Goal: Transaction & Acquisition: Purchase product/service

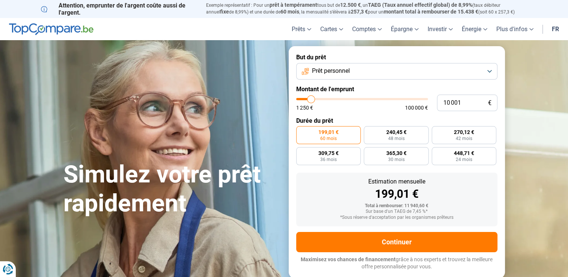
type input "10 250"
type input "10250"
type input "11 500"
type input "11500"
type input "12 250"
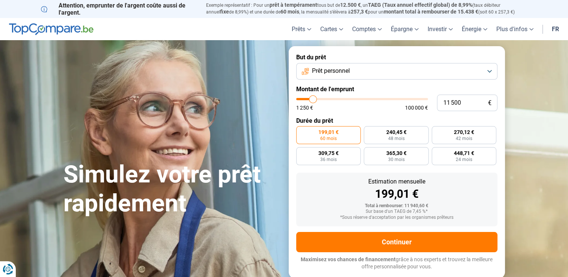
type input "12250"
type input "12 750"
type input "12750"
type input "13 250"
type input "13250"
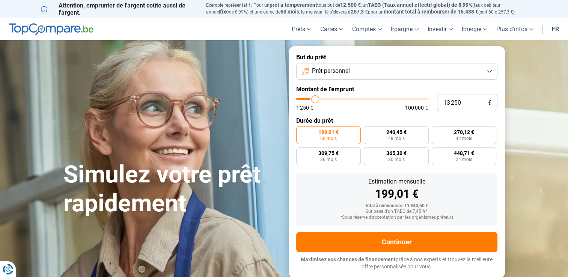
type input "13 750"
type input "13750"
type input "14 500"
type input "14500"
type input "14 750"
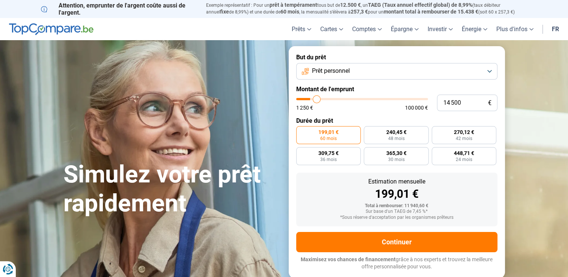
type input "14750"
type input "15 250"
type input "15250"
type input "15 750"
type input "15750"
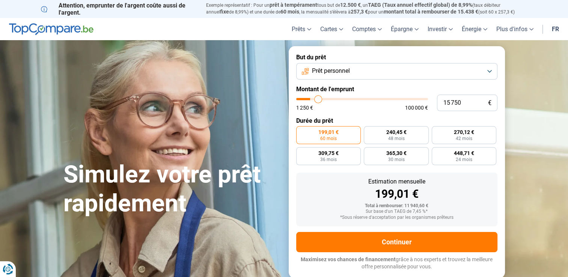
type input "16 000"
type input "16000"
type input "16 500"
type input "16500"
type input "16 750"
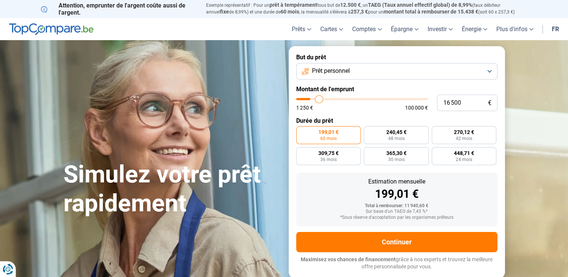
type input "16750"
type input "17 250"
type input "17250"
type input "17 750"
type input "17750"
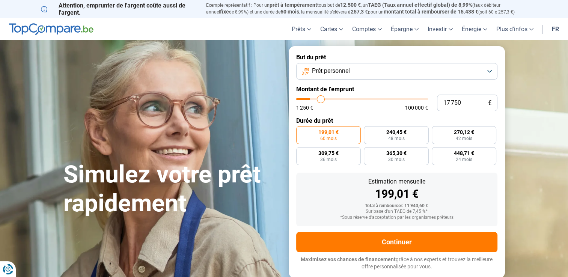
type input "18 000"
type input "18000"
type input "18 500"
type input "18500"
type input "18 750"
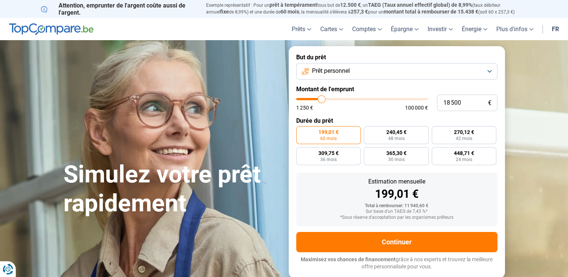
type input "18750"
type input "19 000"
type input "19000"
type input "19 250"
type input "19250"
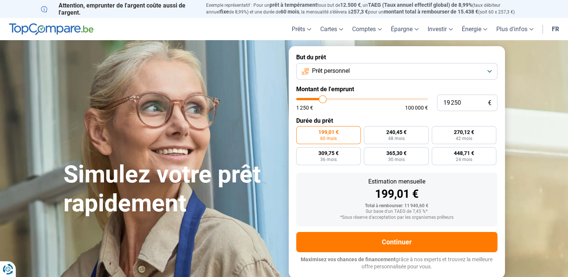
type input "19 500"
type input "19500"
type input "19 750"
type input "19750"
type input "20 000"
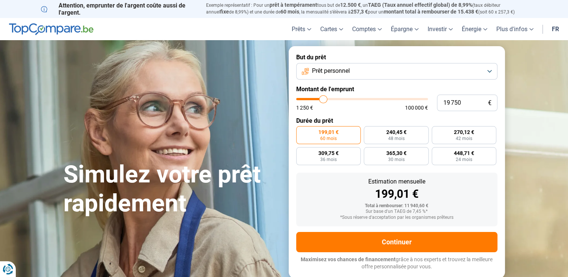
type input "20000"
type input "20 250"
type input "20250"
type input "20 750"
type input "20750"
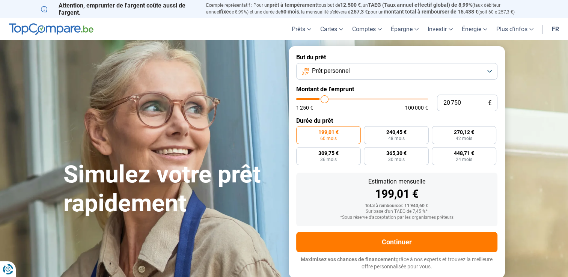
type input "21 500"
type input "21500"
type input "22 000"
type input "22000"
type input "22 750"
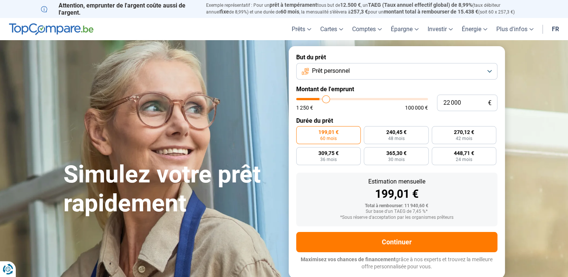
type input "22750"
type input "23 250"
type input "23250"
type input "24 250"
type input "24250"
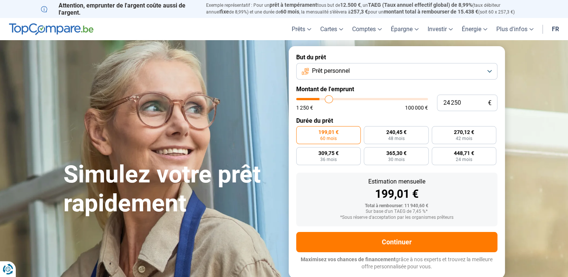
type input "24 750"
type input "24750"
type input "26 500"
type input "26500"
type input "27 000"
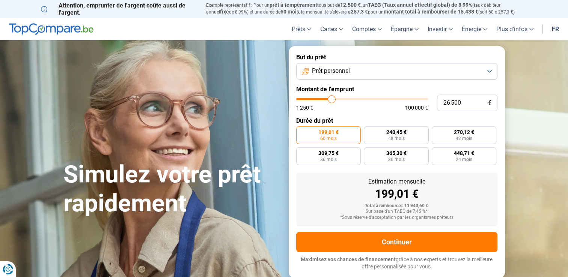
type input "27000"
type input "28 000"
type input "28000"
type input "28 750"
type input "28750"
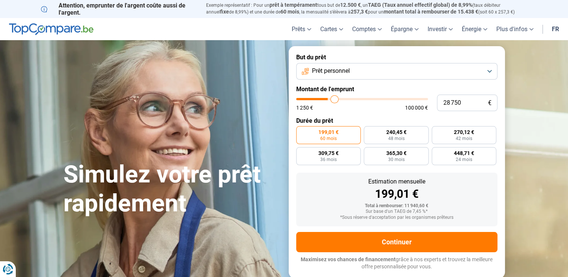
type input "29 250"
type input "29250"
type input "29 750"
type input "29750"
type input "30 500"
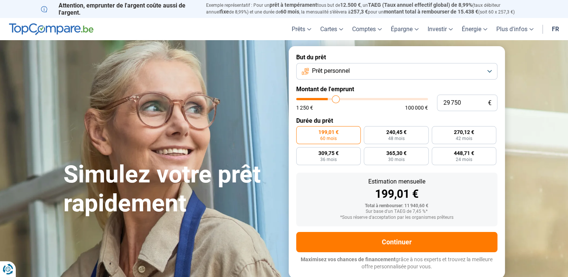
type input "30500"
type input "31 000"
type input "31000"
type input "31 500"
type input "31500"
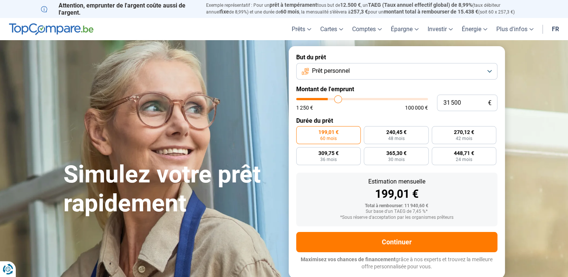
type input "31 750"
type input "31750"
type input "32 500"
type input "32500"
type input "33 000"
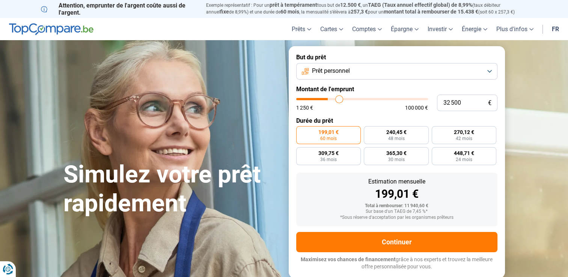
type input "33000"
type input "33 500"
type input "33500"
type input "33 750"
type input "33750"
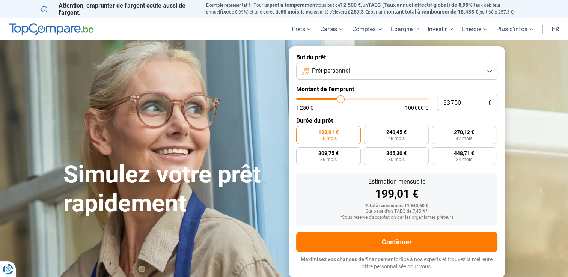
type input "34 000"
drag, startPoint x: 311, startPoint y: 100, endPoint x: 341, endPoint y: 103, distance: 30.5
type input "34000"
click at [341, 100] on input "range" at bounding box center [362, 99] width 132 height 2
radio input "false"
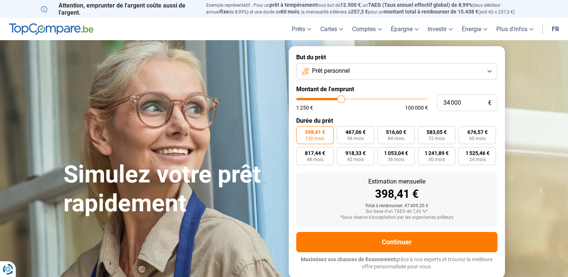
type input "34 250"
type input "34250"
type input "34 500"
type input "34500"
type input "34 750"
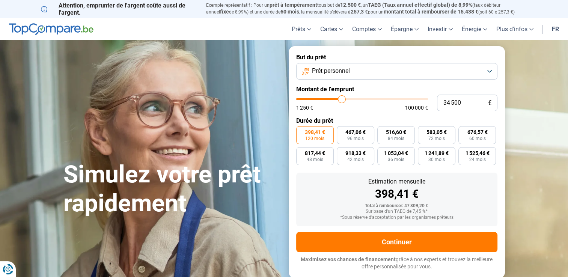
type input "34750"
type input "35 000"
type input "35000"
type input "35 250"
type input "35250"
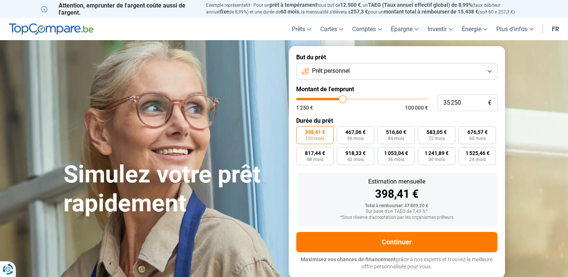
type input "35 500"
type input "35500"
type input "35 750"
type input "35750"
type input "36 000"
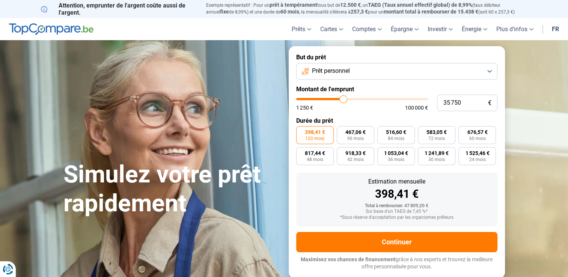
type input "36000"
type input "36 250"
type input "36250"
type input "36 500"
type input "36500"
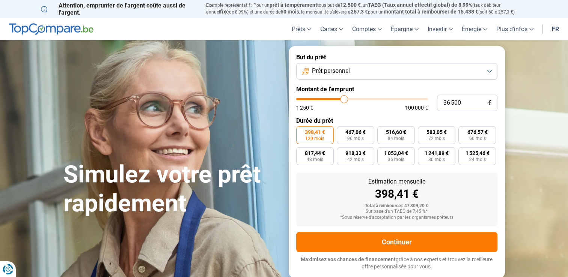
type input "36 250"
type input "36250"
type input "36 000"
type input "36000"
type input "35 750"
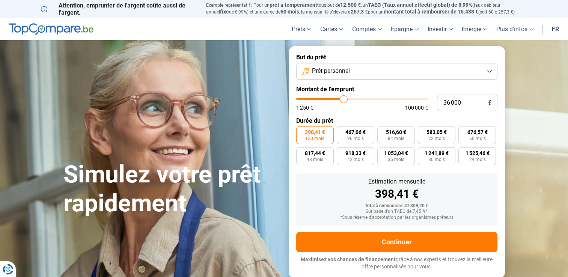
type input "35750"
type input "35 500"
type input "35500"
type input "35 250"
type input "35250"
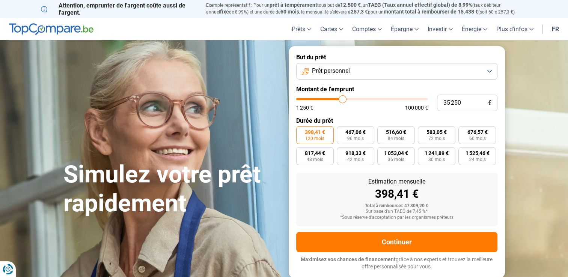
type input "35 000"
type input "35000"
type input "34 750"
type input "34750"
type input "35 000"
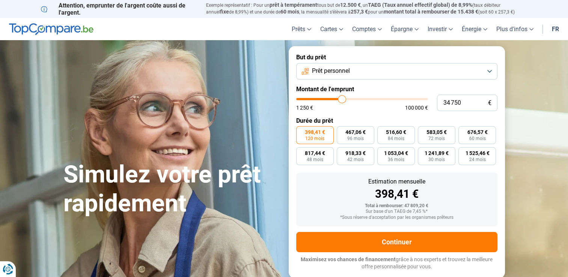
type input "35000"
type input "35 250"
type input "35250"
type input "35 500"
type input "35500"
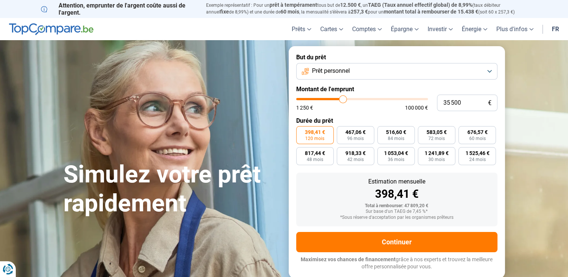
type input "35 750"
type input "35750"
type input "36 000"
type input "36000"
type input "36 250"
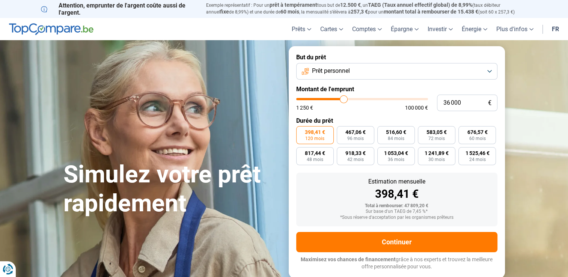
type input "36250"
type input "36 000"
type input "36000"
type input "35 750"
type input "35750"
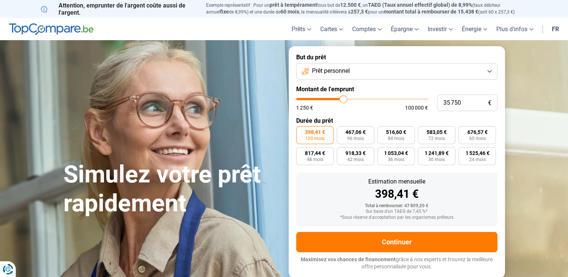
type input "35 500"
type input "35500"
type input "35 750"
type input "35750"
type input "36 000"
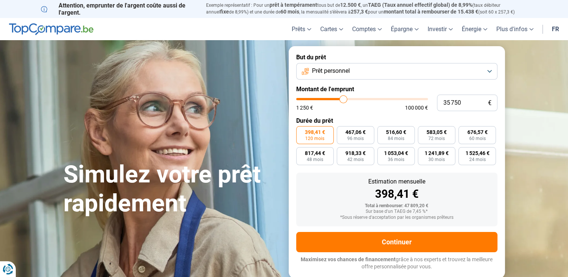
type input "36000"
type input "36 250"
type input "36250"
type input "36 000"
type input "36000"
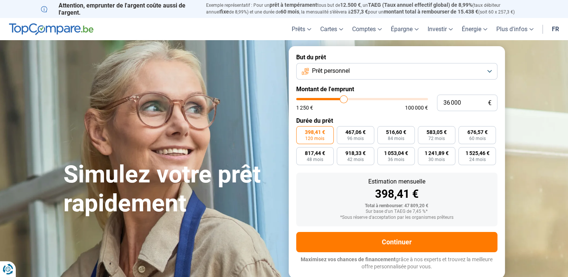
click at [344, 100] on input "range" at bounding box center [362, 99] width 132 height 2
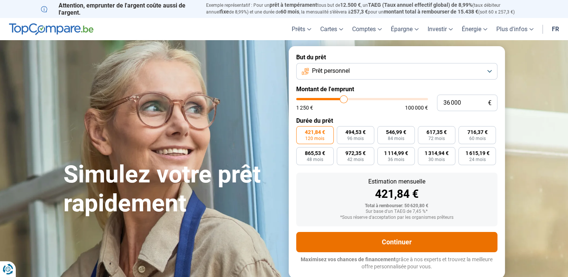
click at [389, 239] on button "Continuer" at bounding box center [396, 242] width 201 height 20
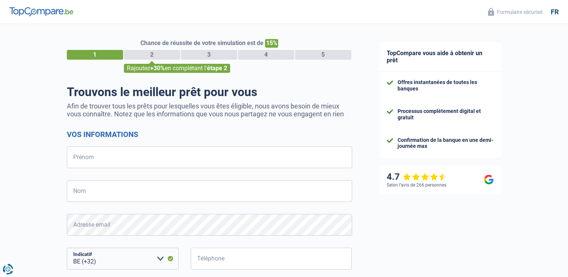
select select "32"
click at [285, 161] on input "Prénom" at bounding box center [209, 157] width 285 height 22
type input "Loic"
type input "claes"
type input "487713058"
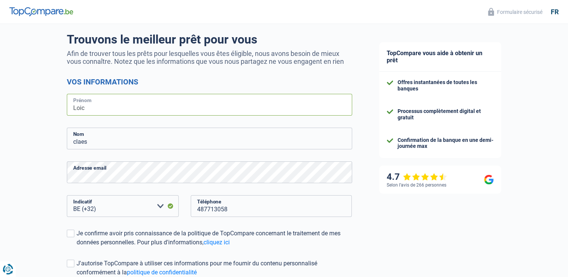
scroll to position [53, 0]
click at [155, 208] on select "BE (+32) LU (+352) Veuillez sélectionner une option" at bounding box center [123, 206] width 112 height 22
click at [39, 184] on div "Chance de réussite de votre simulation est de 15% 1 2 3 4 5 Rajoutez +30% en co…" at bounding box center [183, 160] width 366 height 384
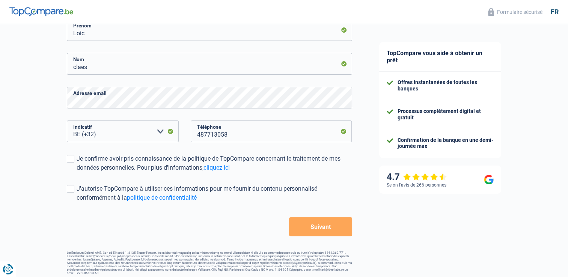
scroll to position [128, 0]
click at [71, 161] on span at bounding box center [71, 159] width 8 height 8
click at [77, 172] on input "Je confirme avoir pris connaissance de la politique de TopCompare concernant le…" at bounding box center [77, 172] width 0 height 0
click at [69, 191] on span at bounding box center [71, 189] width 8 height 8
click at [77, 202] on input "J'autorise TopCompare à utiliser ces informations pour me fournir du contenu pe…" at bounding box center [77, 202] width 0 height 0
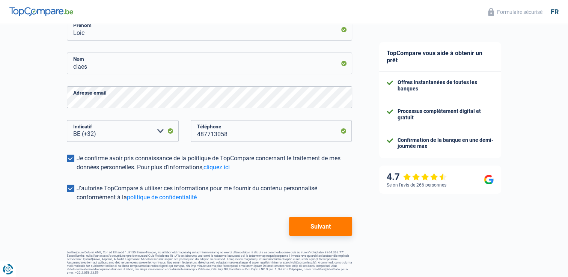
click at [305, 231] on button "Suivant" at bounding box center [320, 226] width 63 height 19
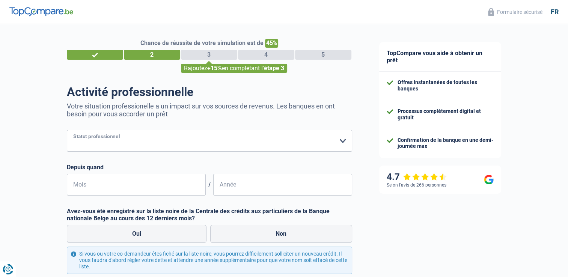
click at [258, 144] on select "Ouvrier Employé privé Employé public Invalide Indépendant Pensionné Chômeur Mut…" at bounding box center [209, 141] width 285 height 22
select select "independent"
click at [67, 130] on select "Ouvrier Employé privé Employé public Invalide Indépendant Pensionné Chômeur Mut…" at bounding box center [209, 141] width 285 height 22
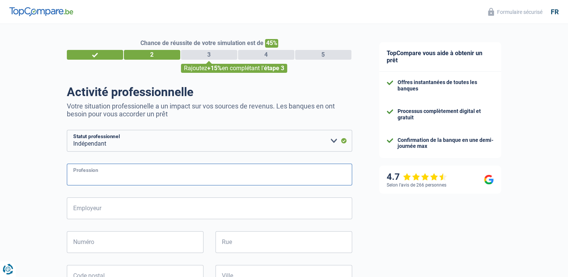
click at [141, 175] on input "Profession" at bounding box center [209, 175] width 285 height 22
type input "Gérant"
click at [135, 208] on input "Employeur" at bounding box center [209, 209] width 285 height 22
type input "SRL LE SILENCE"
type input "Avenue du Silence 70"
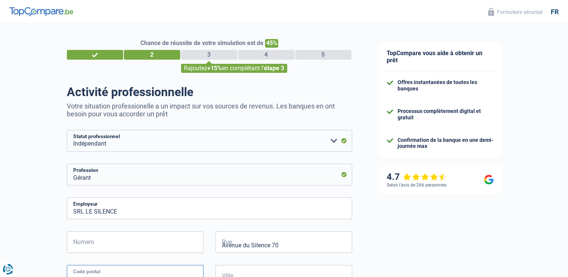
type input "1180"
type input "Uccle"
click at [146, 240] on input "Numéro" at bounding box center [135, 242] width 137 height 22
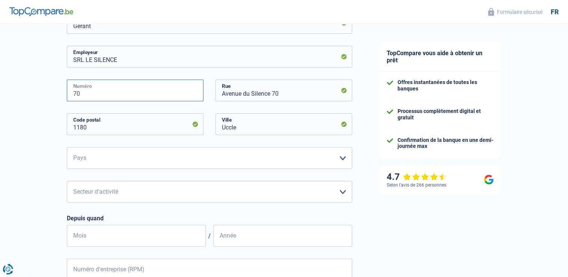
scroll to position [150, 0]
type input "70"
click at [247, 165] on select "Belgique Luxembourg Veuillez sélectionner une option" at bounding box center [209, 160] width 285 height 22
select select "BE"
click at [67, 149] on select "Belgique Luxembourg Veuillez sélectionner une option" at bounding box center [209, 160] width 285 height 22
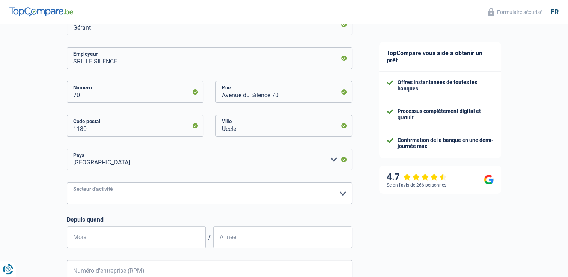
click at [236, 195] on select "Agriculture/Pêche Industrie Horeca Courier/Fitness/Taxi Construction Banques/As…" at bounding box center [209, 193] width 285 height 22
select select "hrc"
click at [67, 182] on select "Agriculture/Pêche Industrie Horeca Courier/Fitness/Taxi Construction Banques/As…" at bounding box center [209, 193] width 285 height 22
click at [117, 246] on input "Mois" at bounding box center [136, 237] width 139 height 22
type input "04"
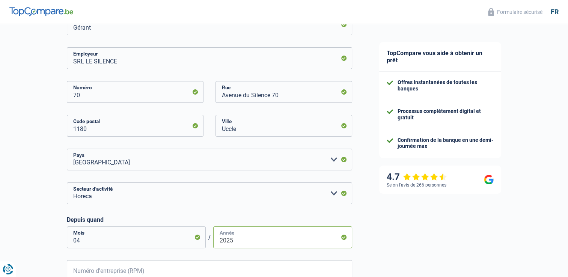
scroll to position [232, 0]
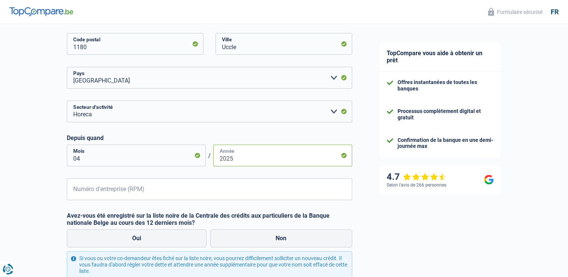
type input "2025"
click at [189, 188] on input "Numéro d'entreprise (RPM)" at bounding box center [209, 189] width 285 height 22
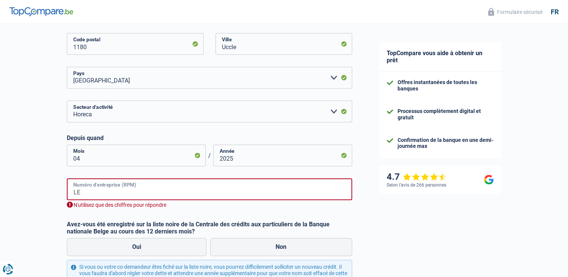
type input "L"
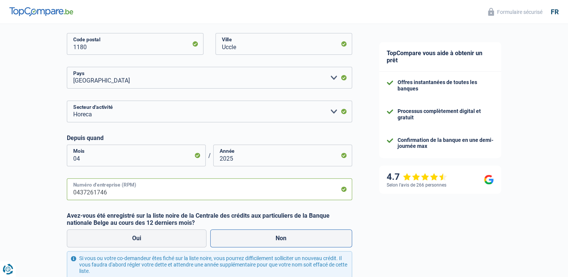
type input "0437261746"
click at [242, 236] on label "Non" at bounding box center [281, 238] width 142 height 18
click at [242, 236] on input "Non" at bounding box center [281, 238] width 142 height 18
radio input "true"
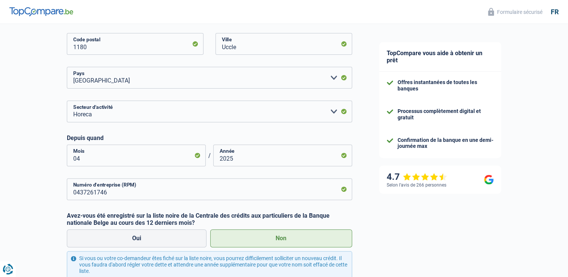
scroll to position [312, 0]
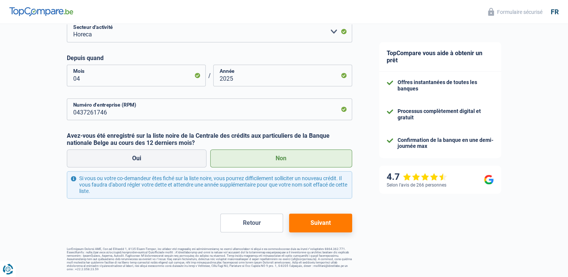
click at [321, 225] on button "Suivant" at bounding box center [320, 223] width 63 height 19
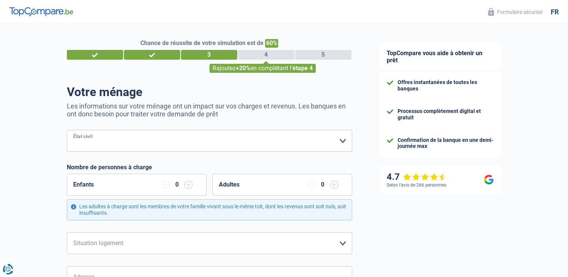
click at [219, 146] on select "Célibataire Marié(e) Cohabitant(e) légal(e) Divorcé(e) Veuf(ve) Séparé (de fait…" at bounding box center [209, 141] width 285 height 22
select select "single"
click at [67, 130] on select "Célibataire Marié(e) Cohabitant(e) légal(e) Divorcé(e) Veuf(ve) Séparé (de fait…" at bounding box center [209, 141] width 285 height 22
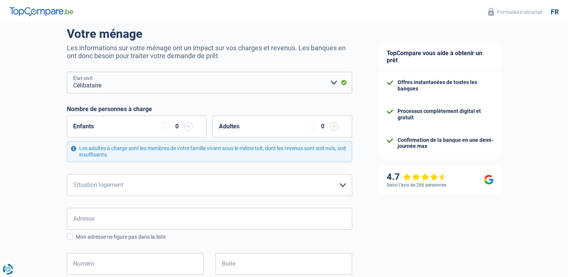
scroll to position [59, 0]
click at [270, 185] on select "Locataire Propriétaire avec prêt hypothécaire Propriétaire sans prêt hypothécai…" at bounding box center [209, 185] width 285 height 22
select select "rents"
click at [67, 174] on select "Locataire Propriétaire avec prêt hypothécaire Propriétaire sans prêt hypothécai…" at bounding box center [209, 185] width 285 height 22
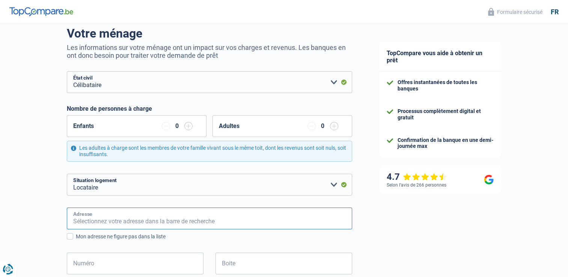
click at [250, 219] on input "Adresse" at bounding box center [209, 219] width 285 height 22
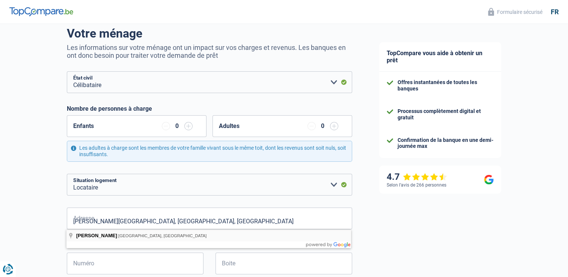
type input "Dr. J. Appelmanslaan, 1700, Dilbeek, BE"
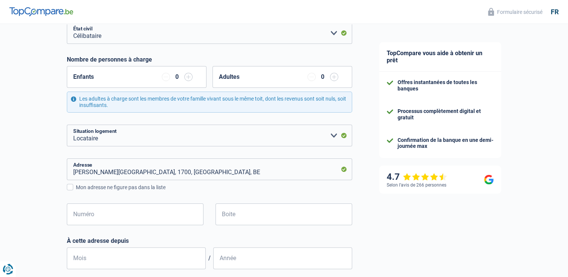
scroll to position [111, 0]
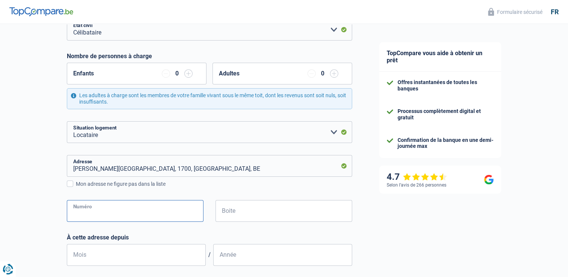
click at [178, 211] on input "Numéro" at bounding box center [135, 211] width 137 height 22
type input "85"
click at [170, 258] on input "Mois" at bounding box center [136, 255] width 139 height 22
type input "11"
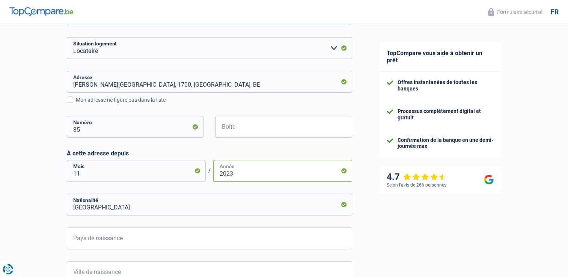
scroll to position [204, 0]
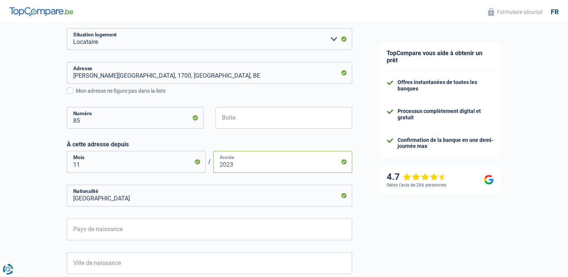
type input "2023"
click at [234, 231] on input "Pays de naissance" at bounding box center [209, 230] width 285 height 22
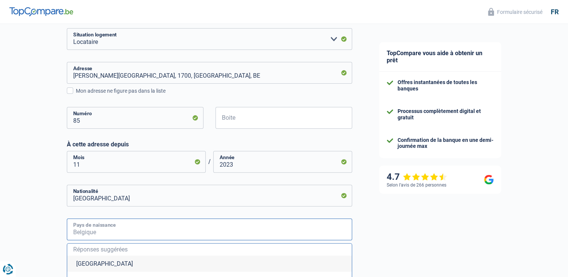
type input "e"
type input "t"
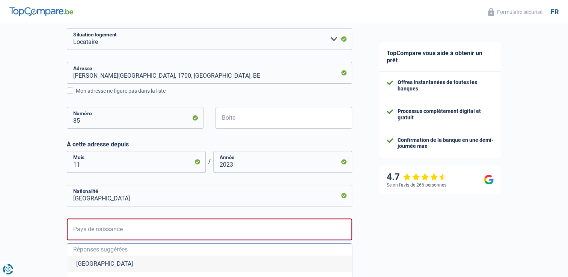
click at [230, 268] on li "Belgique" at bounding box center [209, 264] width 285 height 16
type input "Belgique"
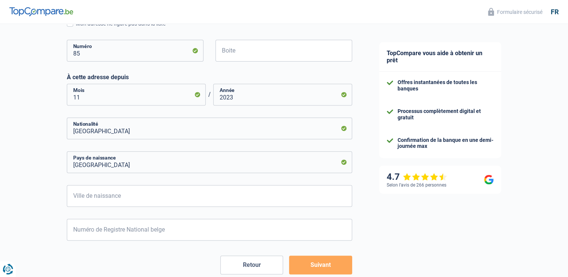
scroll to position [271, 0]
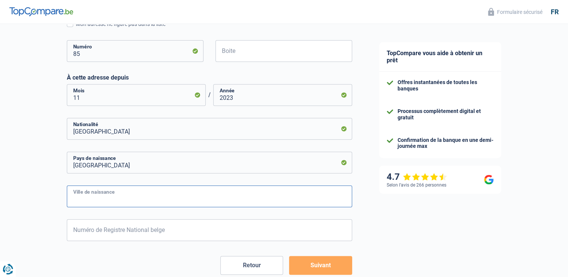
click at [262, 198] on input "Ville de naissance" at bounding box center [209, 196] width 285 height 22
type input "Bruxelles"
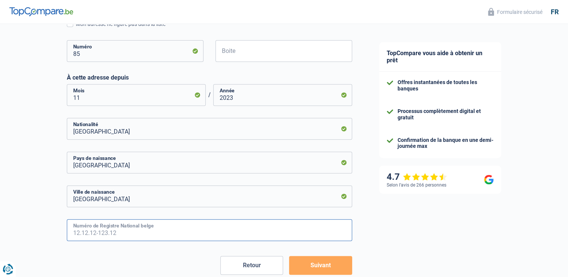
click at [192, 231] on input "Numéro de Registre National belge" at bounding box center [209, 230] width 285 height 22
type input "95.04.23-317.46"
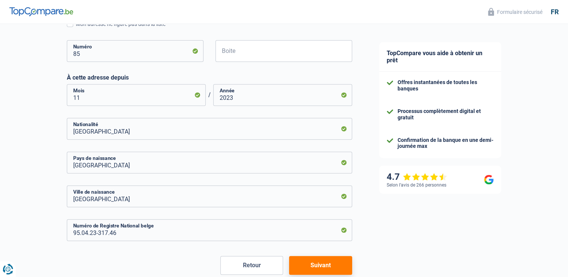
click at [320, 270] on button "Suivant" at bounding box center [320, 265] width 63 height 19
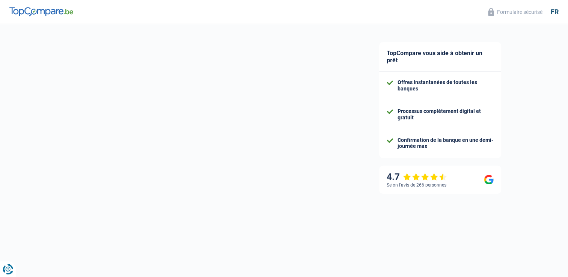
select select "netSalary"
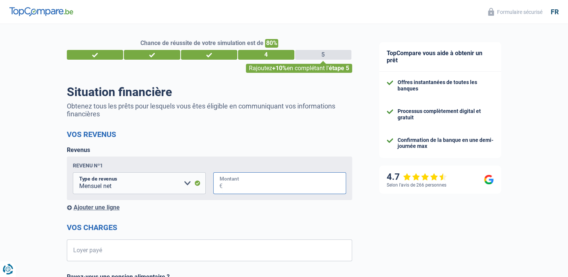
click at [254, 185] on input "Montant" at bounding box center [285, 183] width 124 height 22
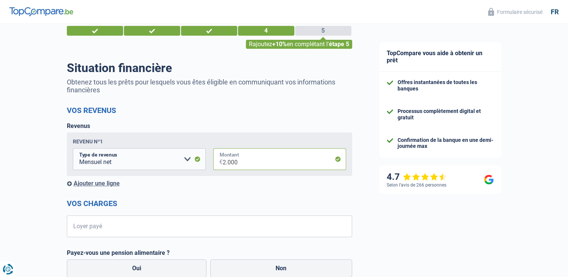
scroll to position [27, 0]
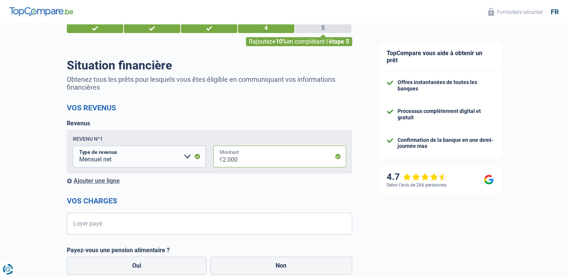
type input "2.000"
click at [200, 224] on input "Loyer payé" at bounding box center [214, 224] width 276 height 22
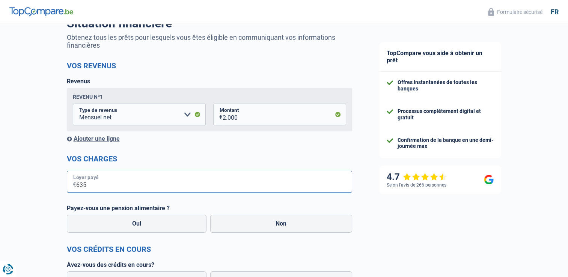
scroll to position [73, 0]
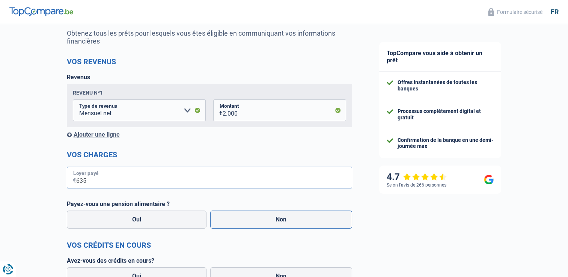
type input "635"
click at [249, 221] on label "Non" at bounding box center [281, 220] width 142 height 18
click at [249, 221] on input "Non" at bounding box center [281, 220] width 142 height 18
radio input "true"
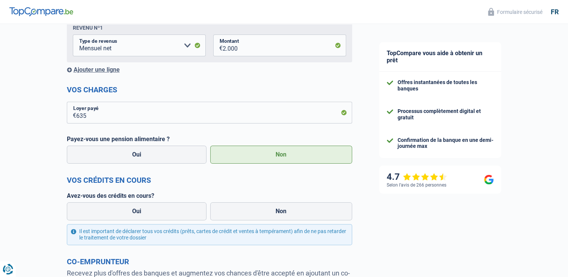
scroll to position [143, 0]
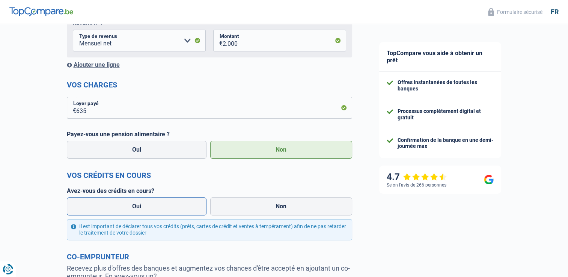
click at [183, 202] on label "Oui" at bounding box center [137, 207] width 140 height 18
click at [183, 202] on input "Oui" at bounding box center [137, 207] width 140 height 18
radio input "true"
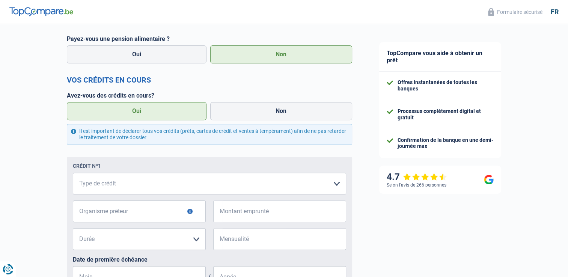
scroll to position [239, 0]
click at [218, 180] on select "Carte ou ouverture de crédit Prêt hypothécaire Vente à tempérament Prêt à tempé…" at bounding box center [209, 183] width 273 height 22
select select "cardOrCredit"
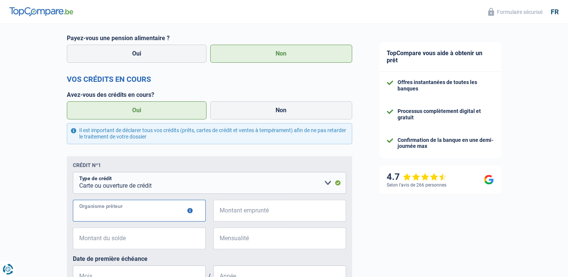
click at [156, 215] on input "Organisme prêteur" at bounding box center [139, 211] width 133 height 22
type input "buy way"
click at [249, 204] on input "Montant emprunté" at bounding box center [285, 211] width 124 height 22
type input "5.000"
click at [176, 239] on input "Montant du solde" at bounding box center [144, 239] width 124 height 22
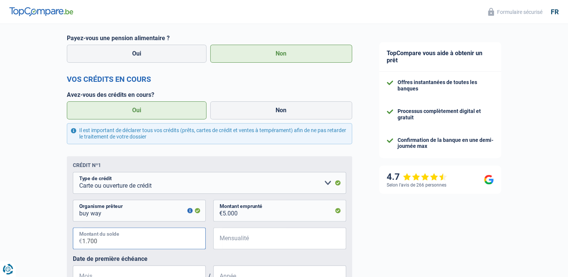
type input "1.700"
click at [232, 243] on input "Mensualité" at bounding box center [285, 239] width 124 height 22
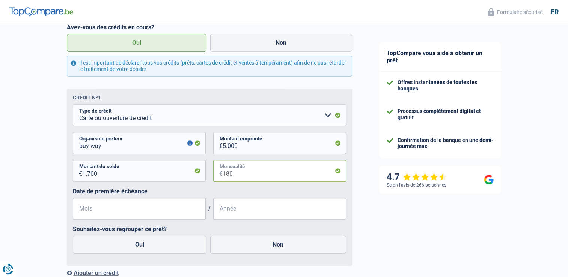
scroll to position [308, 0]
type input "180"
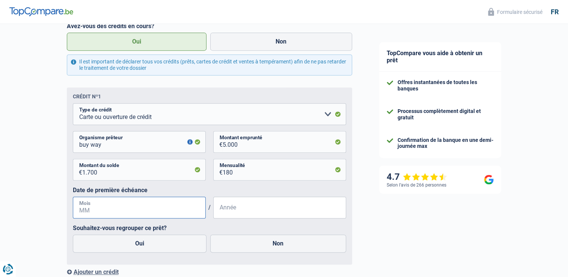
click at [151, 212] on input "Mois" at bounding box center [139, 208] width 133 height 22
type input "10"
type input "2020"
click at [244, 244] on label "Non" at bounding box center [278, 244] width 136 height 18
click at [244, 244] on input "Non" at bounding box center [278, 244] width 136 height 18
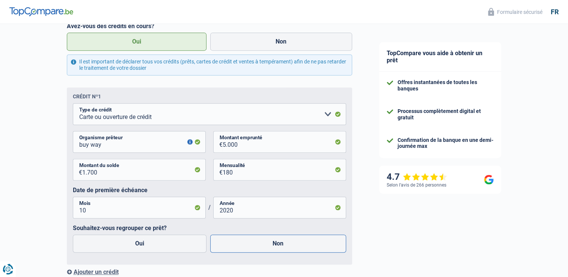
radio input "true"
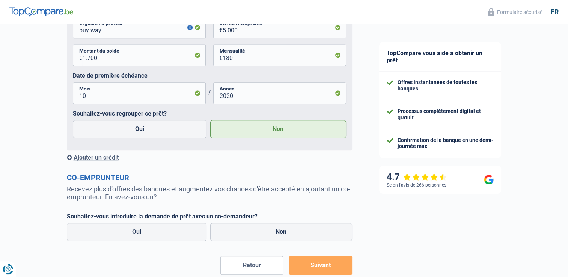
scroll to position [427, 0]
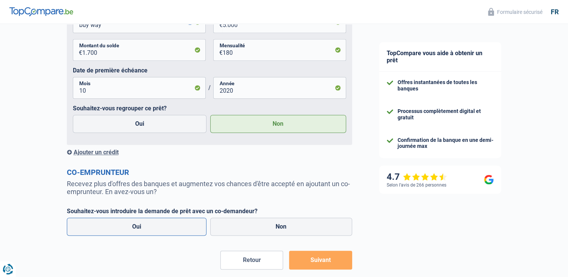
click at [158, 224] on label "Oui" at bounding box center [137, 227] width 140 height 18
click at [158, 224] on input "Oui" at bounding box center [137, 227] width 140 height 18
radio input "true"
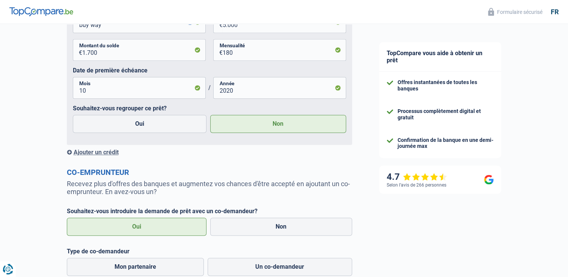
scroll to position [524, 0]
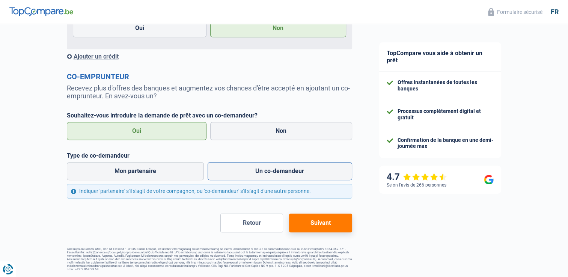
click at [295, 170] on label "Un co-demandeur" at bounding box center [280, 171] width 145 height 18
click at [295, 170] on input "Un co-demandeur" at bounding box center [280, 171] width 145 height 18
radio input "true"
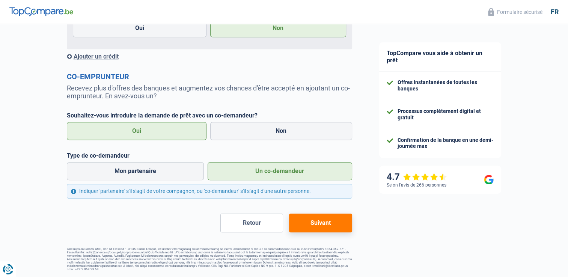
click at [306, 223] on button "Suivant" at bounding box center [320, 223] width 63 height 19
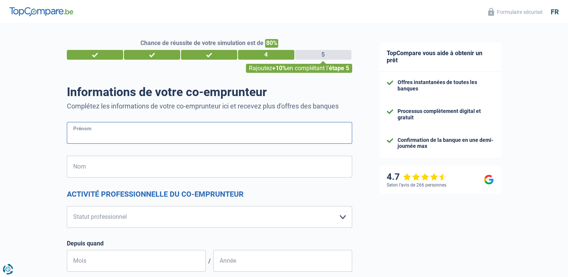
click at [288, 130] on input "Prénom" at bounding box center [209, 133] width 285 height 22
click at [288, 130] on input "martinr" at bounding box center [209, 133] width 285 height 22
type input "martine"
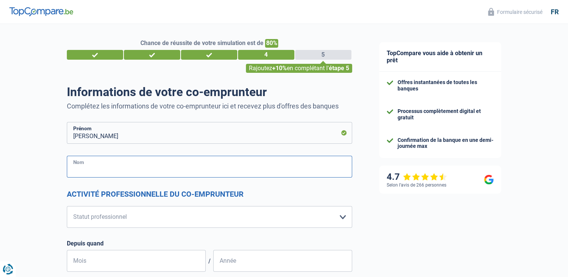
click at [288, 164] on input "Nom" at bounding box center [209, 167] width 285 height 22
type input "gérin"
click at [261, 218] on select "Ouvrier Employé privé Employé public Invalide Indépendant Pensionné Chômeur Mut…" at bounding box center [209, 217] width 285 height 22
select select "mutuality"
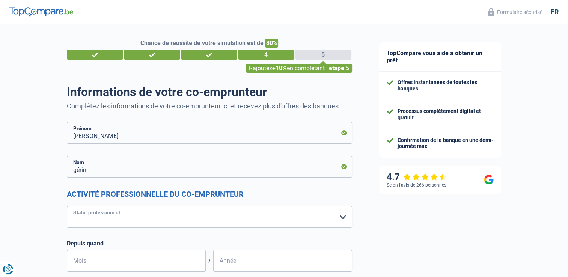
click at [67, 206] on select "Ouvrier Employé privé Employé public Invalide Indépendant Pensionné Chômeur Mut…" at bounding box center [209, 217] width 285 height 22
select select "mutualityIndemnity"
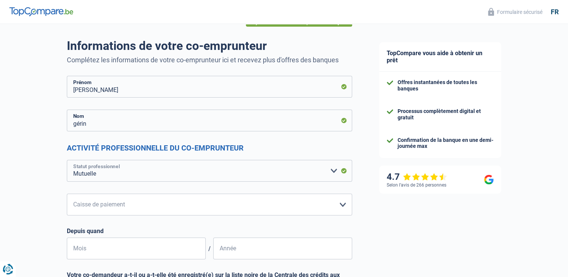
scroll to position [48, 0]
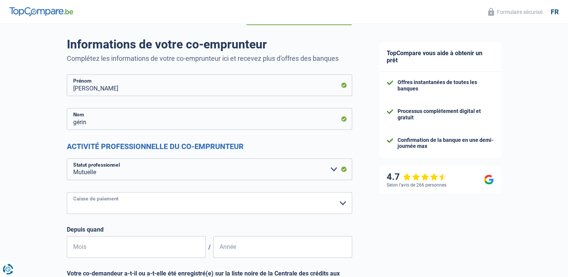
click at [179, 204] on select "Mutualité [DEMOGRAPHIC_DATA] Mutualité Socialiste (Solidaris) SPF Sécurité Soci…" at bounding box center [209, 203] width 285 height 22
select select "partenamut"
click at [67, 192] on select "Mutualité [DEMOGRAPHIC_DATA] Mutualité Socialiste (Solidaris) SPF Sécurité Soci…" at bounding box center [209, 203] width 285 height 22
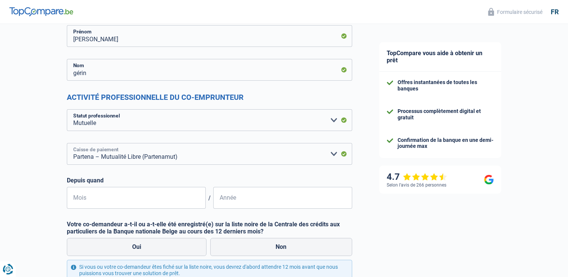
scroll to position [99, 0]
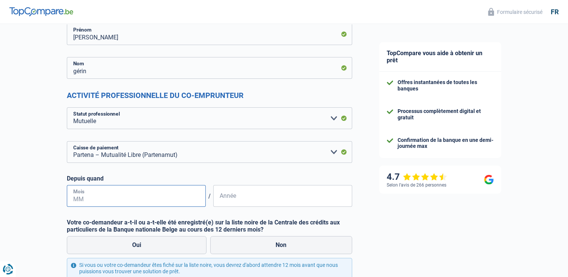
click at [142, 194] on input "Mois" at bounding box center [136, 196] width 139 height 22
click at [151, 193] on input "Mois" at bounding box center [136, 196] width 139 height 22
type input "01"
click at [247, 197] on input "Année" at bounding box center [282, 196] width 139 height 22
type input "2005"
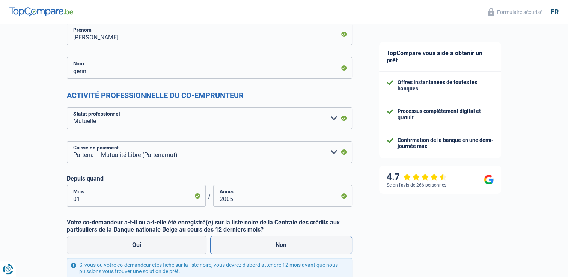
click at [264, 245] on label "Non" at bounding box center [281, 245] width 142 height 18
click at [264, 245] on input "Non" at bounding box center [281, 245] width 142 height 18
radio input "true"
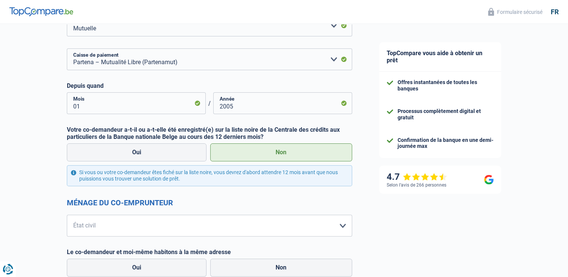
scroll to position [191, 0]
click at [200, 226] on select "[PERSON_NAME](e) Cohabitant(e) légal(e) Divorcé(e) Veuf(ve) Séparé (de fait) Ve…" at bounding box center [209, 227] width 285 height 22
select select "separated"
click at [67, 216] on select "[PERSON_NAME](e) Cohabitant(e) légal(e) Divorcé(e) Veuf(ve) Séparé (de fait) Ve…" at bounding box center [209, 227] width 285 height 22
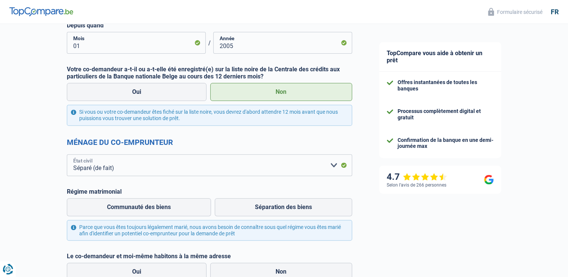
scroll to position [255, 0]
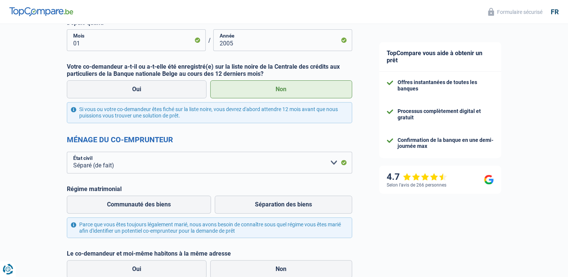
click at [207, 211] on label "Communauté des biens" at bounding box center [139, 205] width 144 height 18
click at [207, 211] on input "Communauté des biens" at bounding box center [139, 205] width 144 height 18
radio input "true"
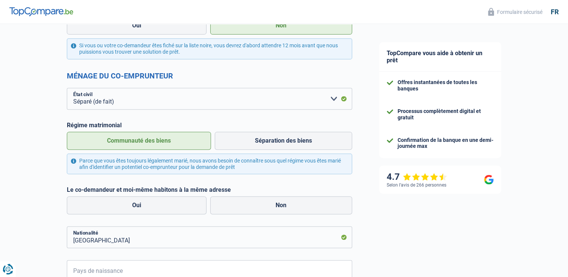
scroll to position [319, 0]
click at [257, 205] on label "Non" at bounding box center [281, 205] width 142 height 18
click at [257, 205] on input "Non" at bounding box center [281, 205] width 142 height 18
radio input "true"
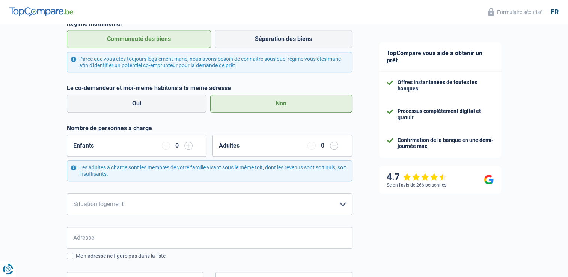
scroll to position [422, 0]
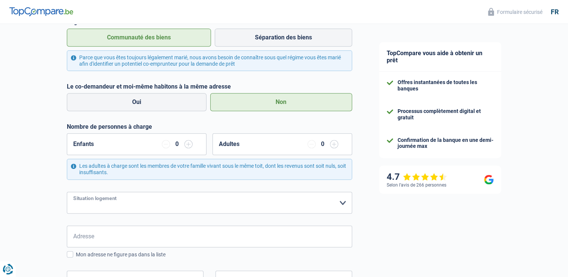
click at [264, 204] on select "Locataire Propriétaire avec prêt hypothécaire Propriétaire sans prêt hypothécai…" at bounding box center [209, 203] width 285 height 22
select select "liveWithParents"
click at [67, 192] on select "Locataire Propriétaire avec prêt hypothécaire Propriétaire sans prêt hypothécai…" at bounding box center [209, 203] width 285 height 22
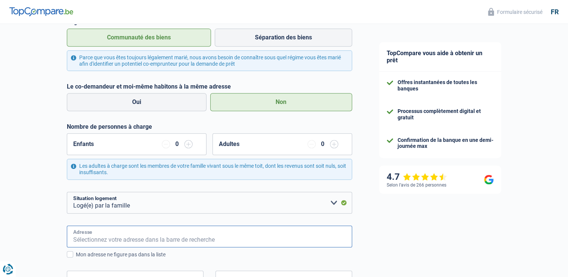
click at [233, 234] on input "Adresse" at bounding box center [209, 237] width 285 height 22
type input "Avenue du Silence 70"
type input "Belgique"
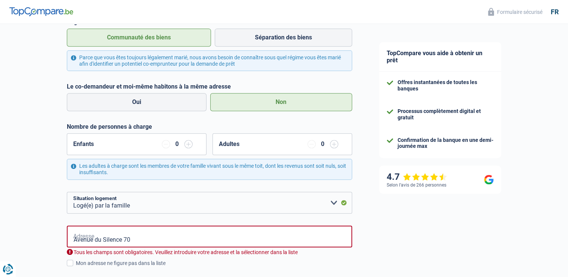
type input "Belgique"
click at [149, 239] on input "Avenue du Silence 70" at bounding box center [209, 237] width 285 height 22
type input "Avenue du Silence, 1180, Uccle, BE"
type input "70"
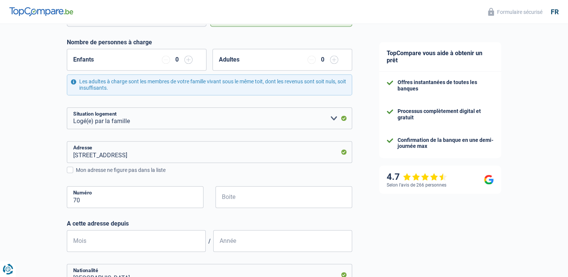
scroll to position [511, 0]
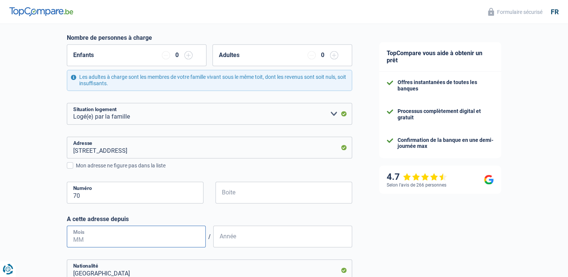
click at [152, 239] on input "Mois" at bounding box center [136, 237] width 139 height 22
type input "05"
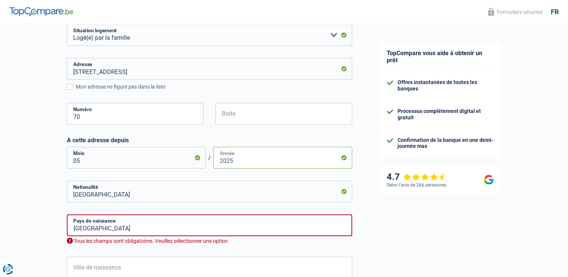
scroll to position [590, 0]
type input "2025"
click at [167, 228] on input "Belgique" at bounding box center [209, 225] width 285 height 22
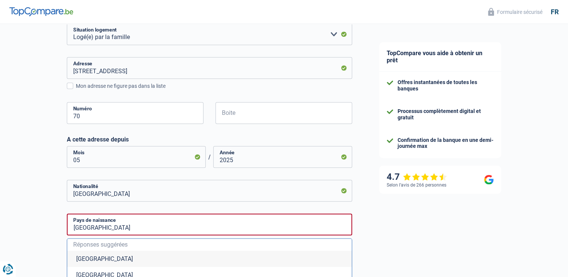
click at [79, 258] on li "Belgique" at bounding box center [209, 259] width 285 height 16
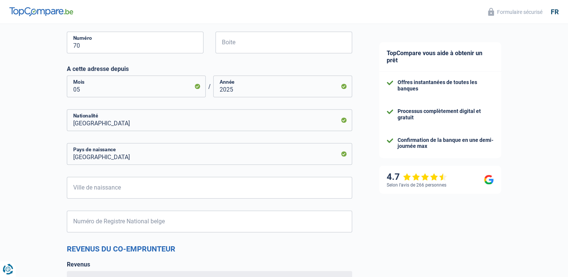
scroll to position [661, 0]
click at [93, 191] on input "Ville de naissance" at bounding box center [209, 188] width 285 height 22
type input "Waremme"
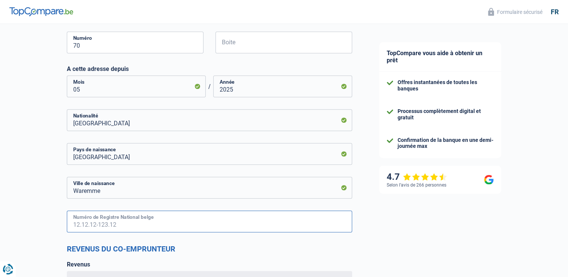
click at [104, 220] on input "Numéro de Registre National belge" at bounding box center [209, 222] width 285 height 22
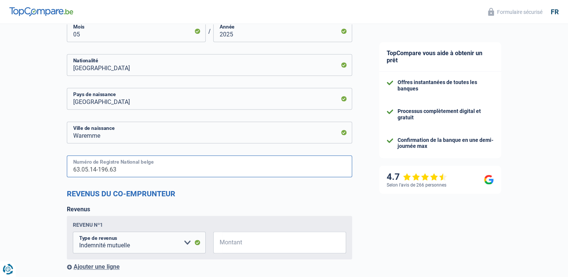
scroll to position [722, 0]
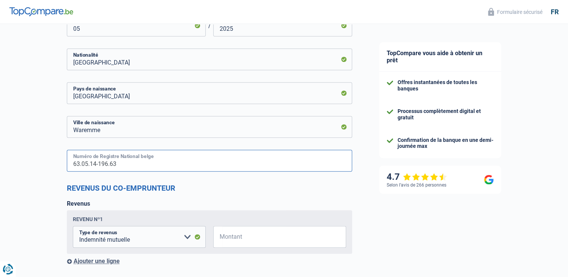
type input "63.05.14-196.63"
click at [248, 241] on input "Montant" at bounding box center [285, 237] width 124 height 22
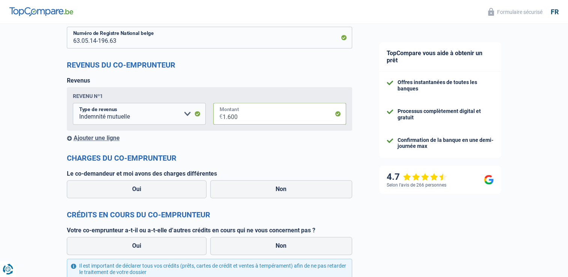
scroll to position [848, 0]
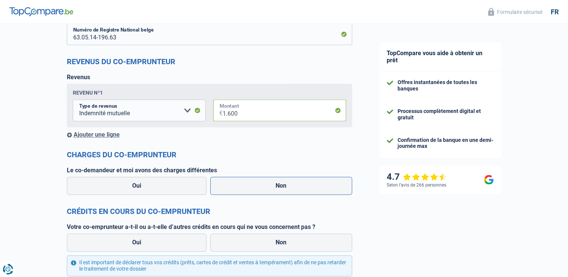
type input "1.600"
click at [253, 183] on label "Non" at bounding box center [281, 186] width 142 height 18
click at [253, 183] on input "Non" at bounding box center [281, 186] width 142 height 18
radio input "true"
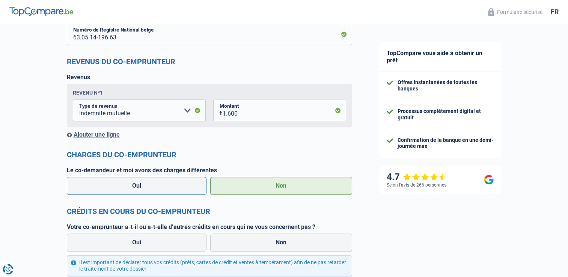
click at [192, 178] on label "Oui" at bounding box center [137, 186] width 140 height 18
click at [192, 178] on input "Oui" at bounding box center [137, 186] width 140 height 18
radio input "true"
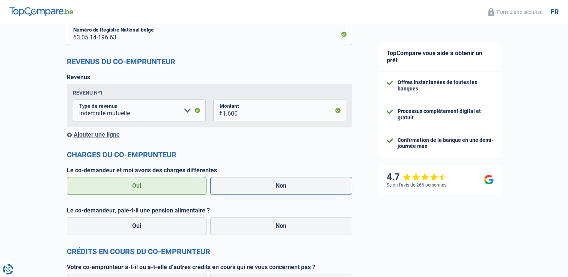
click at [248, 188] on label "Non" at bounding box center [281, 186] width 142 height 18
click at [248, 188] on input "Non" at bounding box center [281, 186] width 142 height 18
radio input "true"
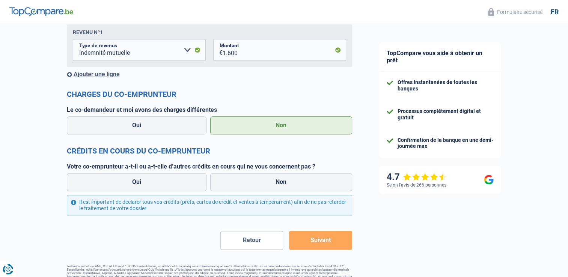
scroll to position [909, 0]
click at [248, 188] on label "Non" at bounding box center [281, 181] width 142 height 18
click at [248, 188] on input "Non" at bounding box center [281, 181] width 142 height 18
radio input "true"
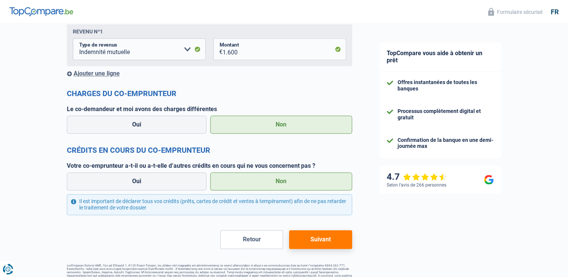
scroll to position [926, 0]
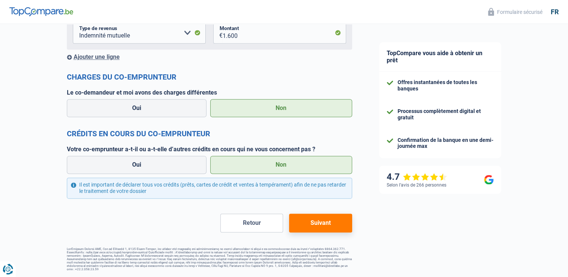
click at [321, 224] on button "Suivant" at bounding box center [320, 223] width 63 height 19
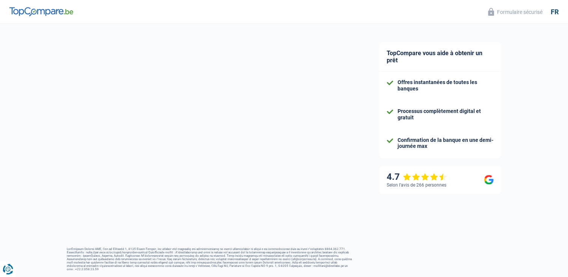
scroll to position [90, 0]
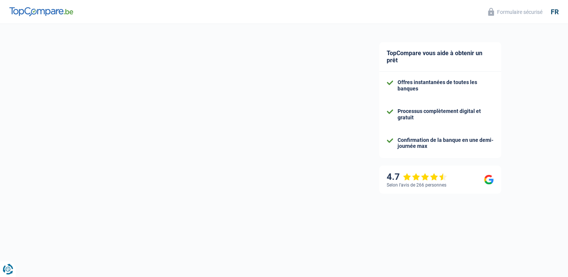
select select "120"
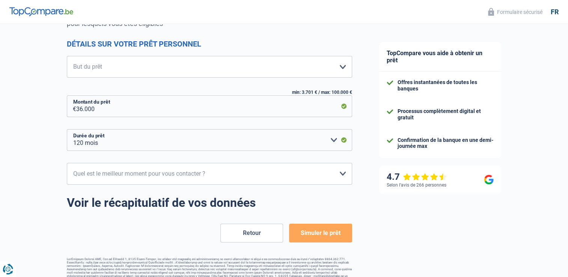
scroll to position [0, 0]
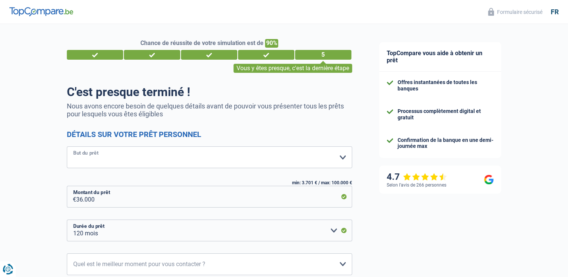
click at [297, 155] on select "Confort maison: meubles, textile, peinture, électroménager, outillage non-profe…" at bounding box center [209, 157] width 285 height 22
select select "car"
click at [67, 147] on select "Confort maison: meubles, textile, peinture, électroménager, outillage non-profe…" at bounding box center [209, 157] width 285 height 22
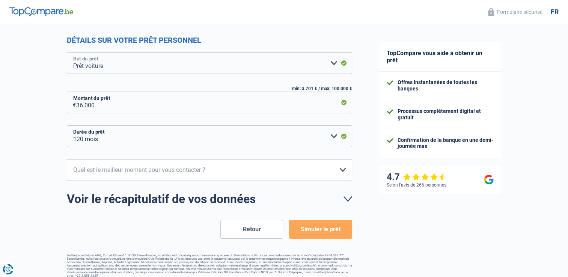
scroll to position [101, 0]
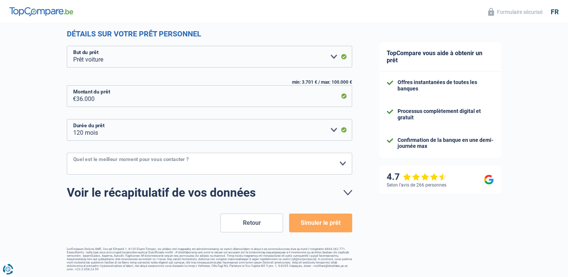
click at [281, 163] on select "10h-12h 12h-14h 14h-16h 16h-18h Veuillez sélectionner une option" at bounding box center [209, 164] width 285 height 22
select select "16-18"
click at [67, 153] on select "10h-12h 12h-14h 14h-16h 16h-18h Veuillez sélectionner une option" at bounding box center [209, 164] width 285 height 22
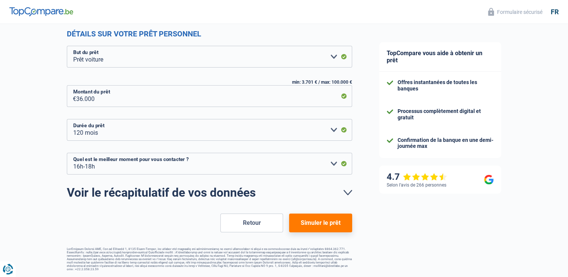
click at [297, 220] on button "Simuler le prêt" at bounding box center [320, 223] width 63 height 19
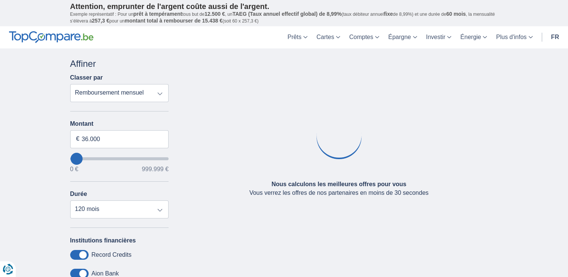
type input "12.000"
select select "60"
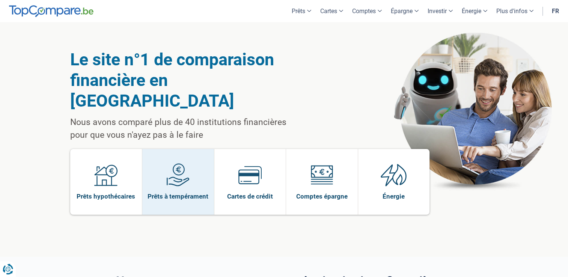
click at [185, 163] on img at bounding box center [177, 174] width 23 height 23
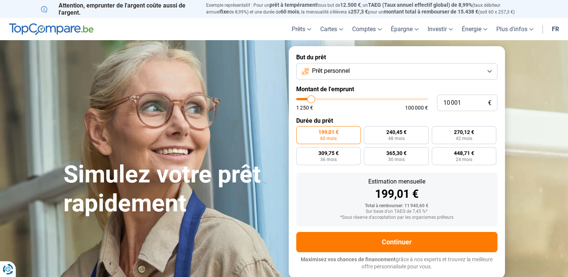
type input "29 750"
type input "29750"
click at [336, 100] on input "range" at bounding box center [362, 99] width 132 height 2
radio input "false"
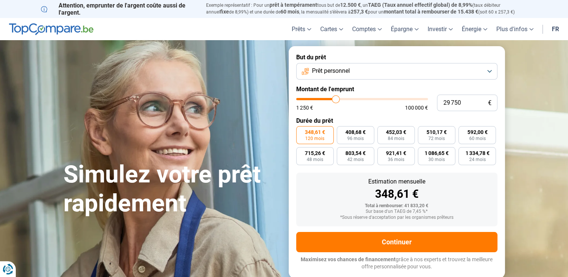
type input "43 000"
type input "43000"
click at [352, 100] on input "range" at bounding box center [362, 99] width 132 height 2
type input "53 000"
type input "53000"
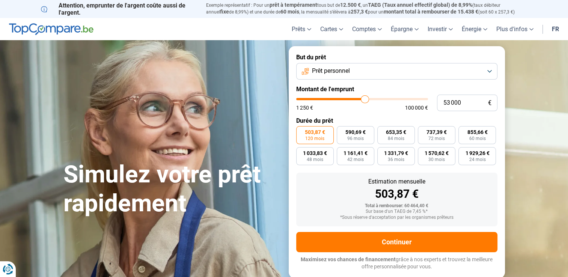
click at [365, 100] on input "range" at bounding box center [362, 99] width 132 height 2
type input "36 500"
type input "36500"
click at [344, 100] on input "range" at bounding box center [362, 99] width 132 height 2
type input "28 000"
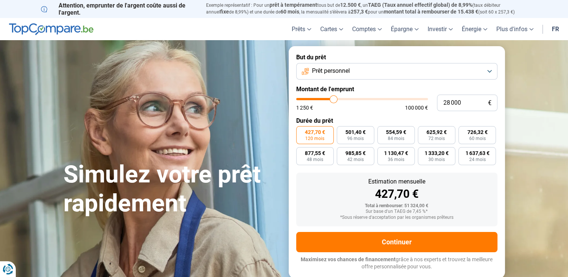
type input "28000"
click at [333, 100] on input "range" at bounding box center [362, 99] width 132 height 2
type input "27 250"
type input "27250"
type input "26 500"
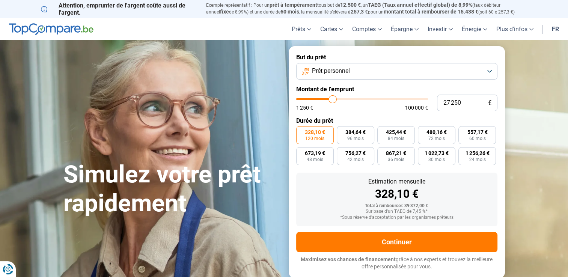
type input "26500"
type input "26 250"
type input "26250"
type input "26 000"
type input "26000"
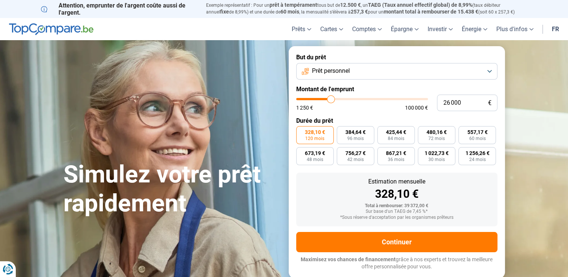
type input "25 500"
type input "25500"
type input "25 250"
type input "25250"
type input "25 000"
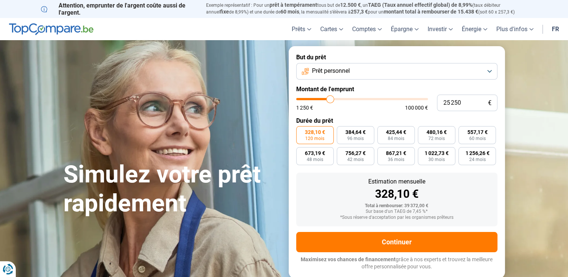
type input "25000"
type input "24 750"
type input "24750"
type input "24 500"
type input "24500"
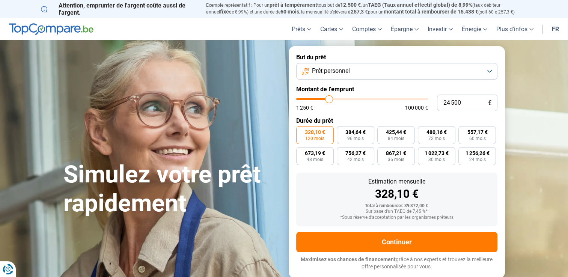
type input "24 250"
type input "24250"
type input "24 000"
type input "24000"
type input "23 750"
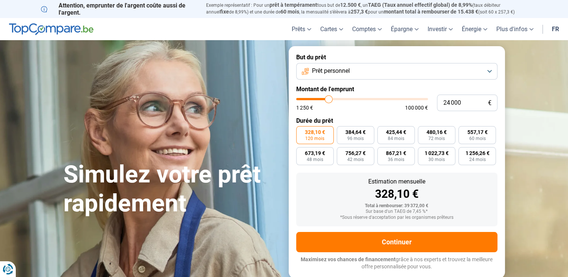
type input "23750"
type input "23 250"
type input "23250"
type input "23 000"
type input "23000"
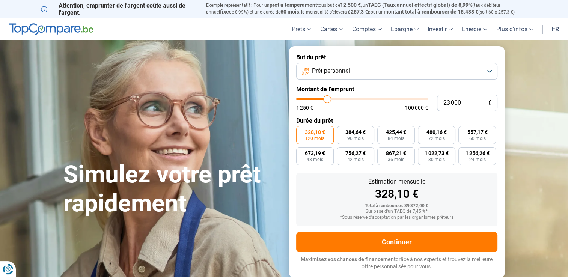
type input "22 750"
type input "22750"
type input "22 500"
type input "22500"
type input "22 250"
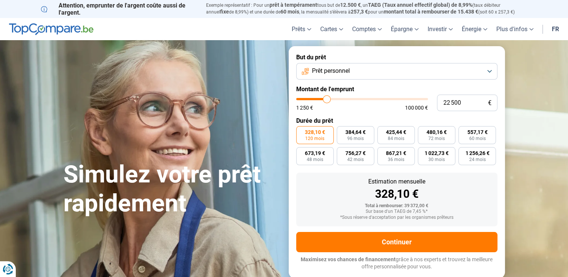
type input "22250"
type input "22 000"
type input "22000"
type input "21 750"
type input "21750"
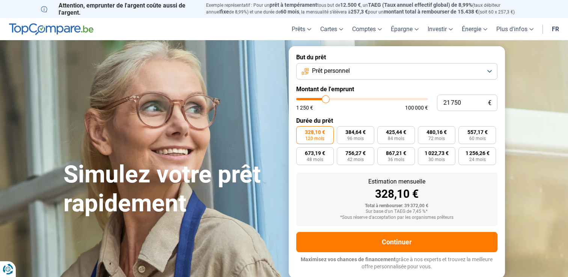
type input "21 500"
type input "21500"
type input "21 750"
type input "21750"
type input "22 000"
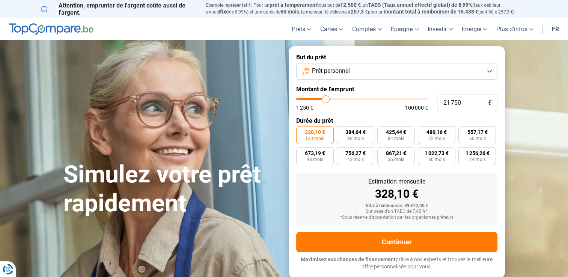
type input "22000"
type input "22 250"
type input "22250"
type input "22 500"
type input "22500"
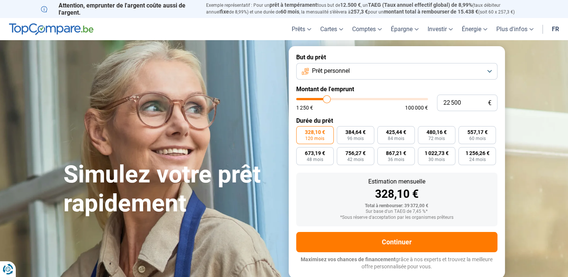
type input "22 750"
type input "22750"
type input "22 500"
type input "22500"
type input "22 250"
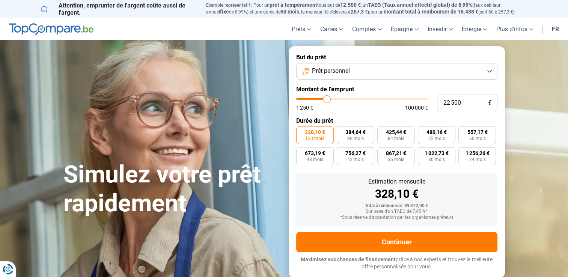
type input "22250"
type input "22 000"
type input "22000"
type input "21 750"
type input "21750"
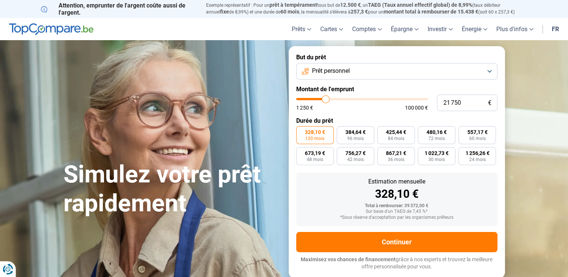
type input "22 000"
drag, startPoint x: 333, startPoint y: 100, endPoint x: 326, endPoint y: 96, distance: 8.1
type input "22000"
click at [326, 98] on input "range" at bounding box center [362, 99] width 132 height 2
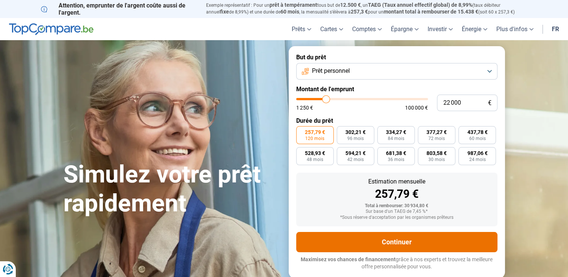
click at [383, 240] on button "Continuer" at bounding box center [396, 242] width 201 height 20
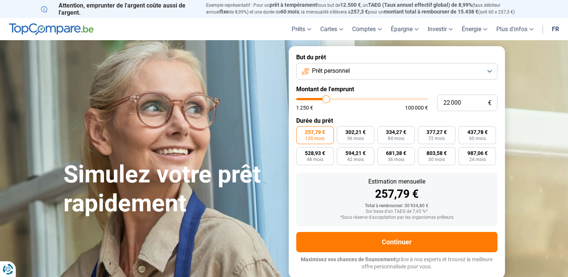
type input "36 750"
type input "36750"
click at [344, 100] on input "range" at bounding box center [362, 99] width 132 height 2
type input "32 750"
type input "32750"
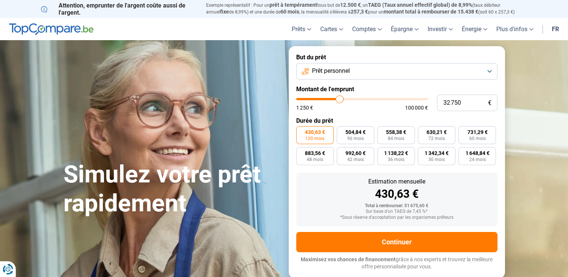
click at [339, 100] on input "range" at bounding box center [362, 99] width 132 height 2
type input "34 000"
type input "34000"
type input "33 750"
type input "33750"
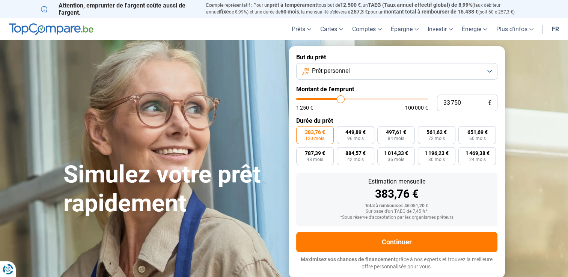
type input "33 500"
type input "33500"
type input "33 250"
type input "33250"
type input "33 000"
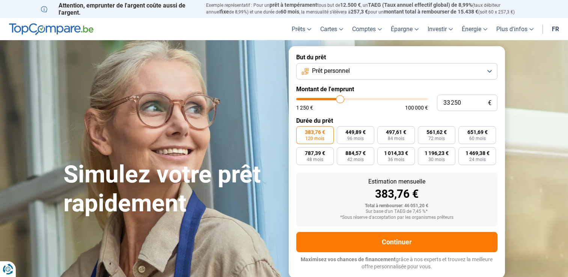
type input "33000"
type input "33 250"
type input "33250"
type input "33 500"
type input "33500"
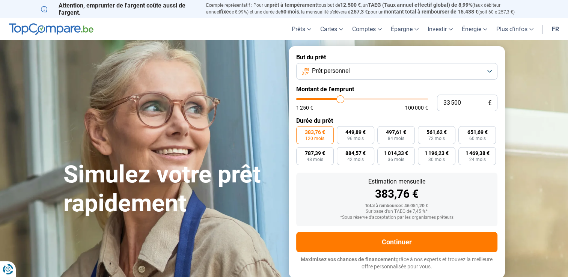
type input "33 750"
type input "33750"
type input "34 000"
type input "34000"
type input "34 250"
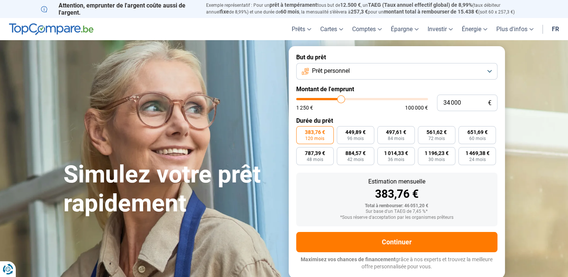
type input "34250"
type input "34 500"
type input "34500"
type input "34 750"
type input "34750"
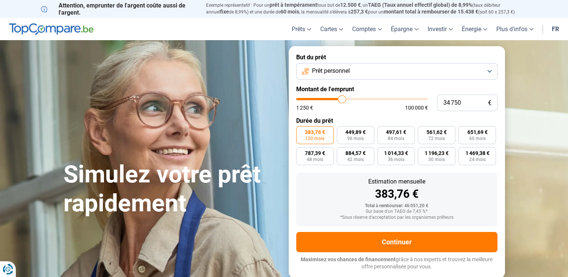
type input "35 000"
type input "35000"
type input "35 250"
type input "35250"
type input "35 500"
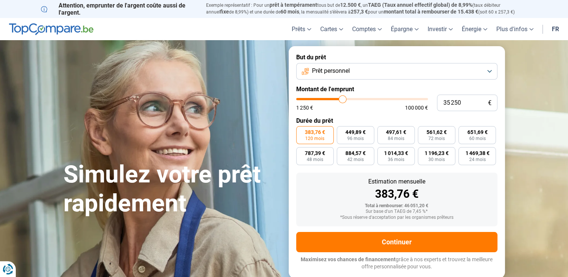
type input "35500"
type input "35 750"
type input "35750"
type input "36 000"
type input "36000"
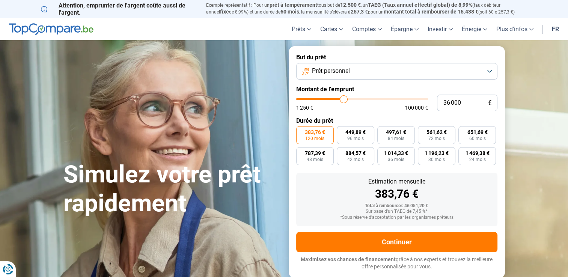
type input "36 250"
type input "36250"
type input "36 000"
type input "36000"
type input "35 750"
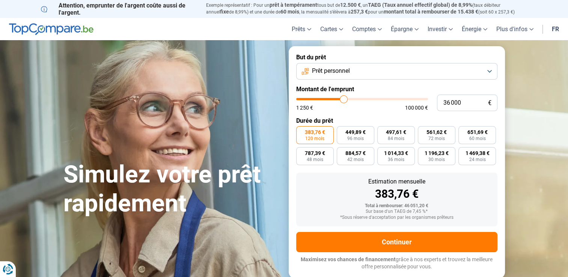
type input "35750"
type input "35 500"
type input "35500"
type input "35 250"
type input "35250"
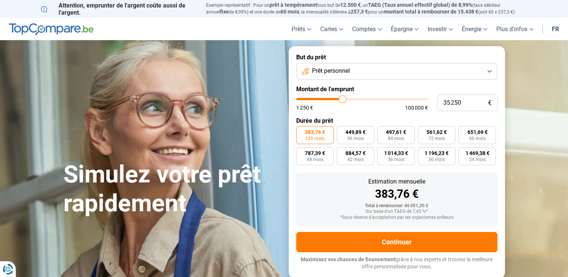
type input "35 750"
type input "35750"
type input "36 000"
type input "36000"
type input "36 250"
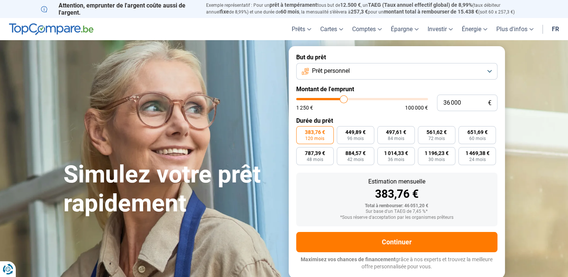
type input "36250"
type input "36 500"
type input "36500"
type input "36 750"
type input "36750"
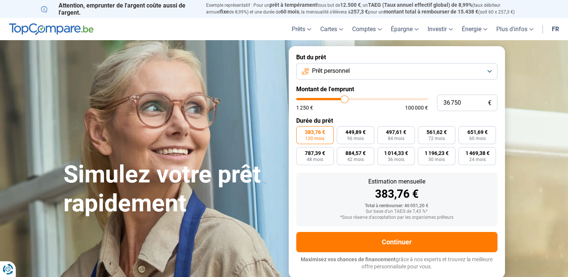
type input "37 000"
type input "37000"
type input "36 750"
type input "36750"
type input "36 500"
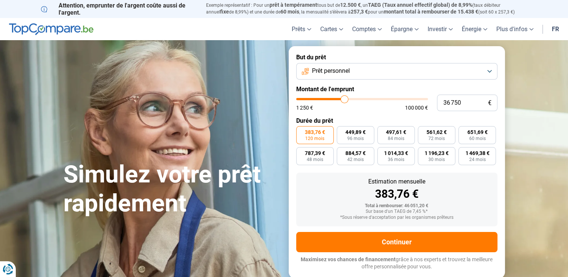
type input "36500"
type input "36 250"
type input "36250"
type input "36 500"
type input "36500"
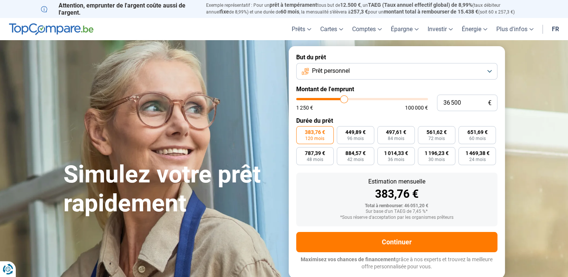
type input "36 250"
type input "36250"
type input "36 000"
type input "36000"
click at [344, 100] on input "range" at bounding box center [362, 99] width 132 height 2
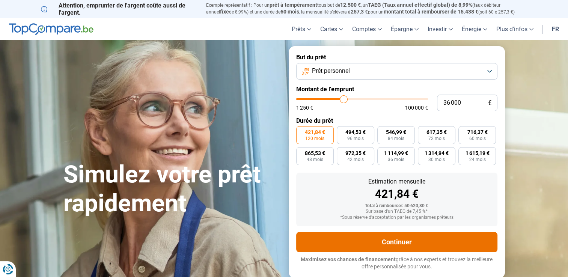
click at [365, 243] on button "Continuer" at bounding box center [396, 242] width 201 height 20
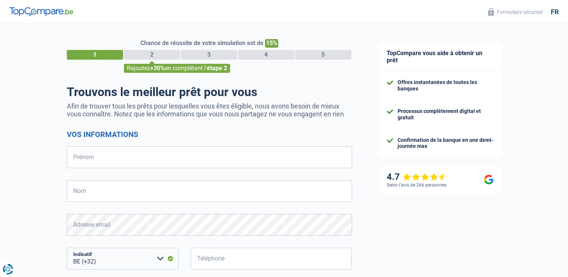
select select "32"
click at [166, 158] on input "Prénom" at bounding box center [209, 157] width 285 height 22
select select "32"
click at [174, 158] on input "Prénom" at bounding box center [209, 157] width 285 height 22
type input "[PERSON_NAME]"
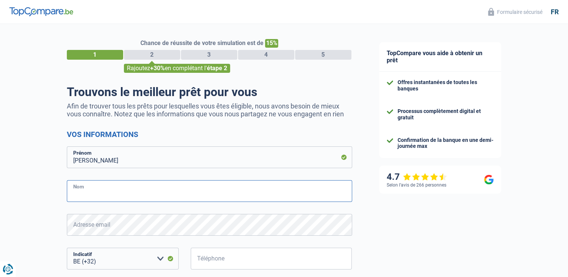
click at [75, 198] on input "Nom" at bounding box center [209, 191] width 285 height 22
type input "gérin"
type input "487713058"
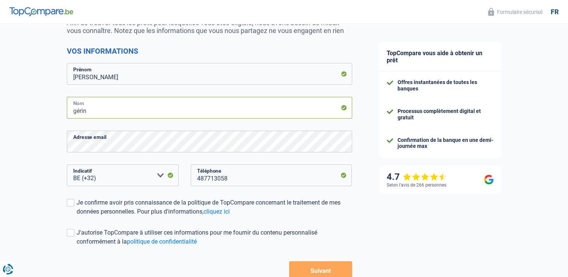
scroll to position [84, 0]
click at [72, 207] on label "Je confirme avoir pris connaissance de la politique de TopCompare concernant le…" at bounding box center [209, 207] width 285 height 18
click at [77, 216] on input "Je confirme avoir pris connaissance de la politique de TopCompare concernant le…" at bounding box center [77, 216] width 0 height 0
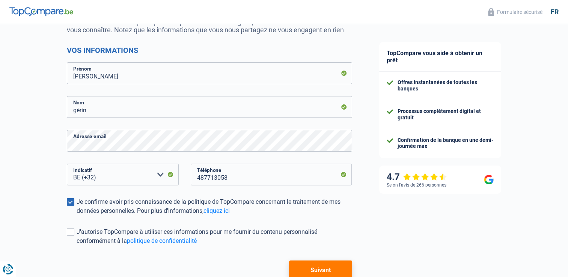
click at [304, 270] on button "Suivant" at bounding box center [320, 270] width 63 height 19
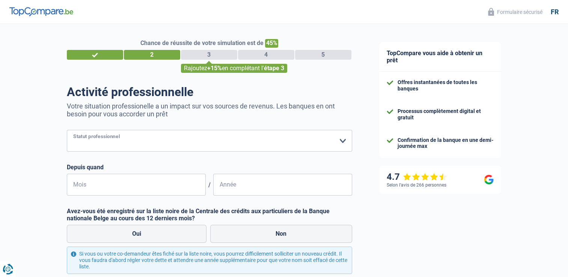
click at [162, 143] on select "Ouvrier Employé privé Employé public Invalide Indépendant Pensionné Chômeur Mut…" at bounding box center [209, 141] width 285 height 22
select select "mutuality"
click at [67, 130] on select "Ouvrier Employé privé Employé public Invalide Indépendant Pensionné Chômeur Mut…" at bounding box center [209, 141] width 285 height 22
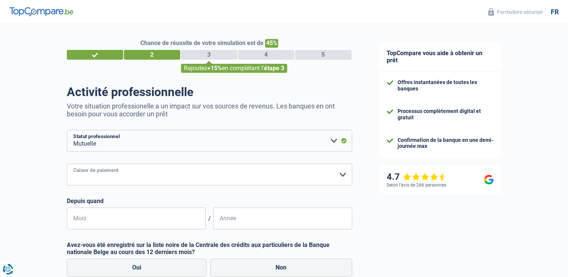
click at [104, 172] on select "Mutualité [DEMOGRAPHIC_DATA] Mutualité Socialiste (Solidaris) SPF Sécurité Soci…" at bounding box center [209, 175] width 285 height 22
click at [67, 164] on select "Mutualité [DEMOGRAPHIC_DATA] Mutualité Socialiste (Solidaris) SPF Sécurité Soci…" at bounding box center [209, 175] width 285 height 22
click at [116, 179] on select "Mutualité [DEMOGRAPHIC_DATA] Mutualité Socialiste (Solidaris) SPF Sécurité Soci…" at bounding box center [209, 175] width 285 height 22
select select "partenamut"
click at [67, 164] on select "Mutualité [DEMOGRAPHIC_DATA] Mutualité Socialiste (Solidaris) SPF Sécurité Soci…" at bounding box center [209, 175] width 285 height 22
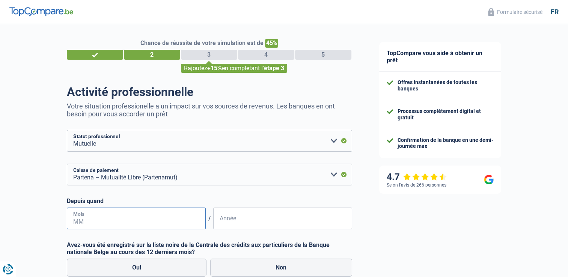
click at [125, 224] on input "Mois" at bounding box center [136, 219] width 139 height 22
type input "01"
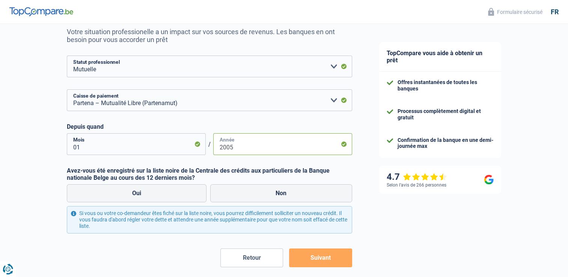
scroll to position [75, 0]
type input "2005"
click at [274, 193] on label "Non" at bounding box center [281, 193] width 142 height 18
click at [274, 193] on input "Non" at bounding box center [281, 193] width 142 height 18
radio input "true"
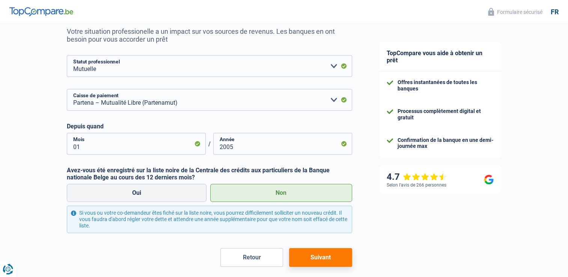
scroll to position [109, 0]
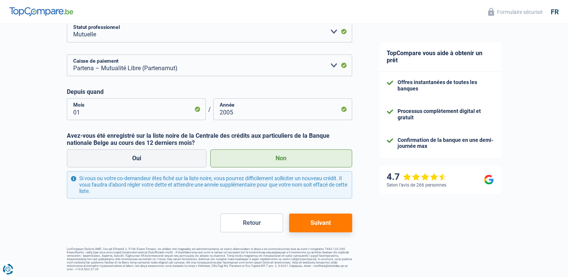
click at [316, 227] on button "Suivant" at bounding box center [320, 223] width 63 height 19
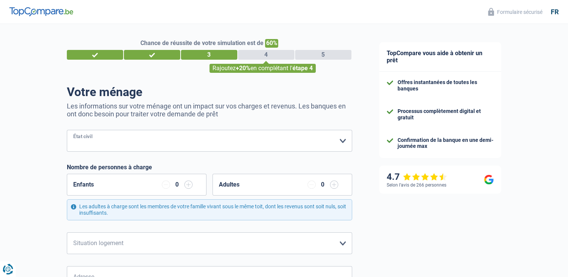
click at [151, 143] on select "[PERSON_NAME](e) Cohabitant(e) légal(e) Divorcé(e) Veuf(ve) Séparé (de fait) Ve…" at bounding box center [209, 141] width 285 height 22
select select "separated"
click at [67, 130] on select "[PERSON_NAME](e) Cohabitant(e) légal(e) Divorcé(e) Veuf(ve) Séparé (de fait) Ve…" at bounding box center [209, 141] width 285 height 22
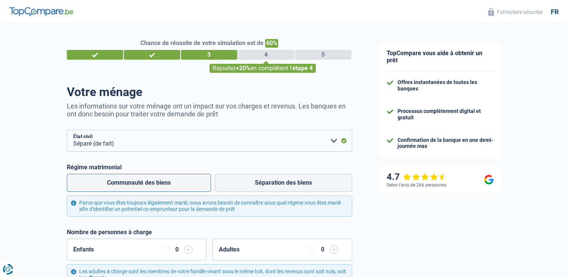
click at [167, 187] on label "Communauté des biens" at bounding box center [139, 183] width 144 height 18
click at [167, 187] on input "Communauté des biens" at bounding box center [139, 183] width 144 height 18
radio input "true"
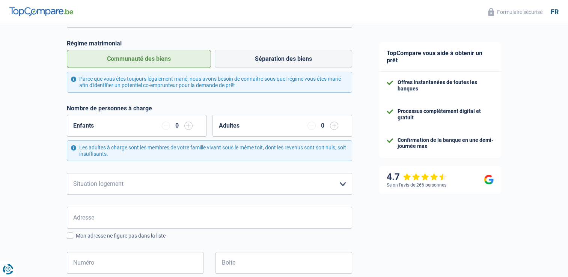
scroll to position [124, 0]
click at [333, 183] on select "Locataire Propriétaire avec prêt hypothécaire Propriétaire sans prêt hypothécai…" at bounding box center [209, 184] width 285 height 22
click at [67, 173] on select "Locataire Propriétaire avec prêt hypothécaire Propriétaire sans prêt hypothécai…" at bounding box center [209, 184] width 285 height 22
click at [324, 182] on select "Locataire Propriétaire avec prêt hypothécaire Propriétaire sans prêt hypothécai…" at bounding box center [209, 184] width 285 height 22
click at [3, 211] on div "Chance de réussite de votre simulation est de 60% 1 2 3 4 5 Rajoutez +20% en co…" at bounding box center [183, 212] width 366 height 631
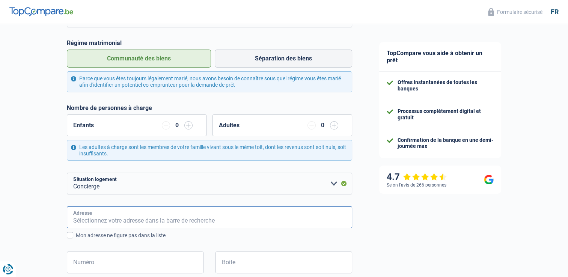
click at [118, 219] on input "Adresse" at bounding box center [209, 218] width 285 height 22
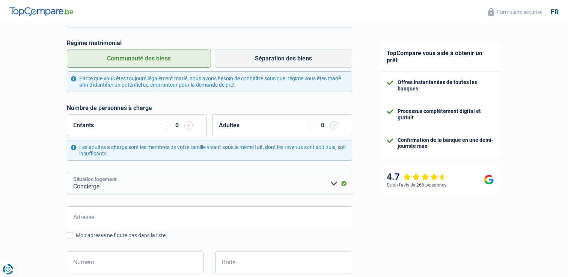
click at [295, 183] on select "Locataire Propriétaire avec prêt hypothécaire Propriétaire sans prêt hypothécai…" at bounding box center [209, 184] width 285 height 22
select select "liveWithParents"
click at [67, 173] on select "Locataire Propriétaire avec prêt hypothécaire Propriétaire sans prêt hypothécai…" at bounding box center [209, 184] width 285 height 22
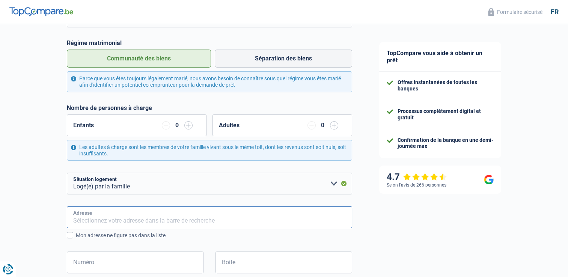
click at [216, 222] on input "Adresse" at bounding box center [209, 218] width 285 height 22
type input "avenue du silence"
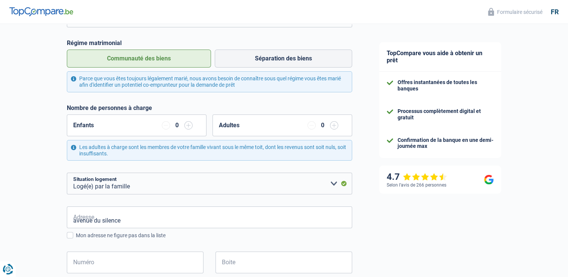
type input "Belgique"
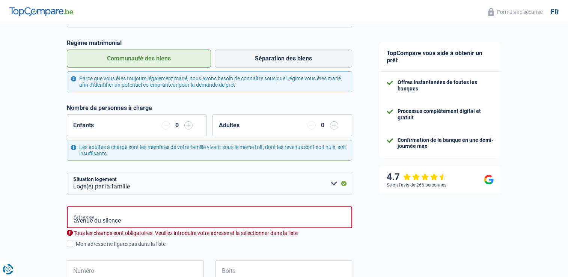
type input "Belgique"
click at [142, 217] on input "avenue du silence" at bounding box center [209, 218] width 285 height 22
click at [140, 220] on input "Avenue du Silence 70" at bounding box center [209, 218] width 285 height 22
type input "Avenue du Silence, 1180, Uccle, BE"
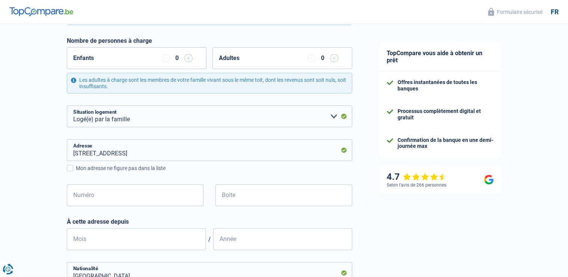
scroll to position [192, 0]
click at [168, 198] on input "Numéro" at bounding box center [135, 195] width 137 height 22
type input "70"
type input "01"
type input "2005"
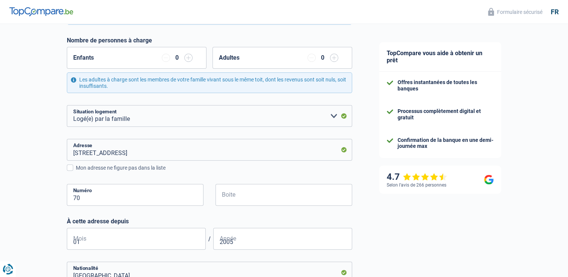
type input "Waremme"
type input "63.05.14-196.63"
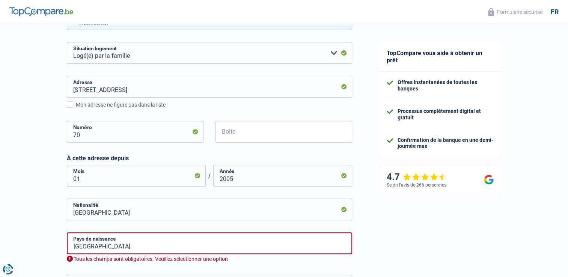
scroll to position [255, 0]
type input "2025"
click at [134, 175] on input "01" at bounding box center [136, 176] width 139 height 22
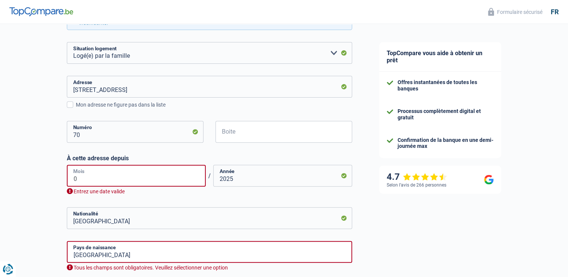
type input "05"
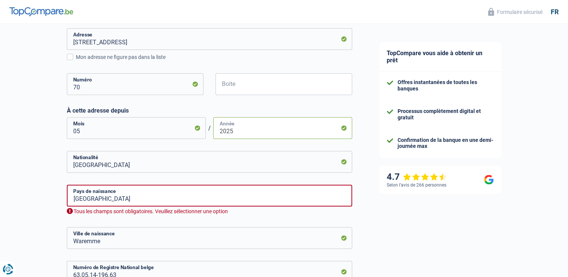
scroll to position [325, 0]
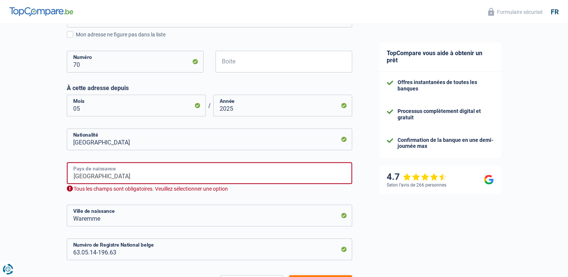
click at [134, 175] on input "Belgique" at bounding box center [209, 173] width 285 height 22
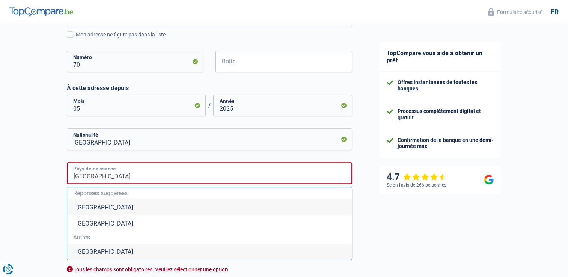
click at [105, 175] on input "Belgique" at bounding box center [209, 173] width 285 height 22
click at [71, 208] on li "Belgique" at bounding box center [209, 207] width 285 height 16
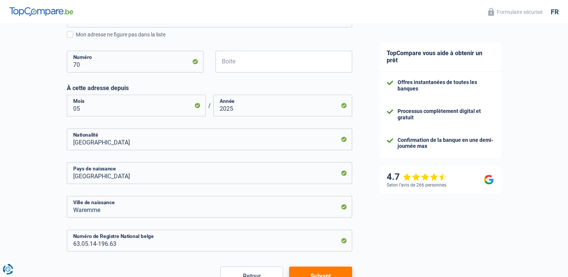
scroll to position [378, 0]
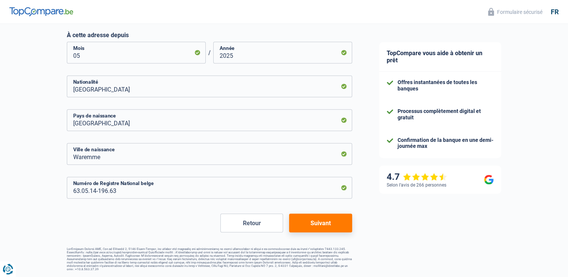
click at [300, 226] on button "Suivant" at bounding box center [320, 223] width 63 height 19
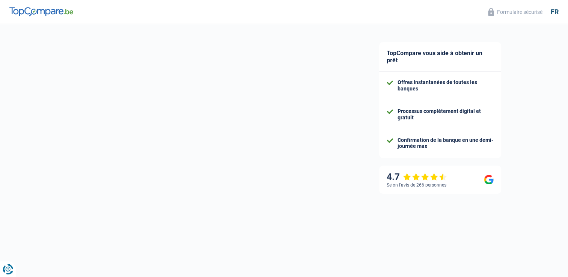
select select "mutualityIndemnity"
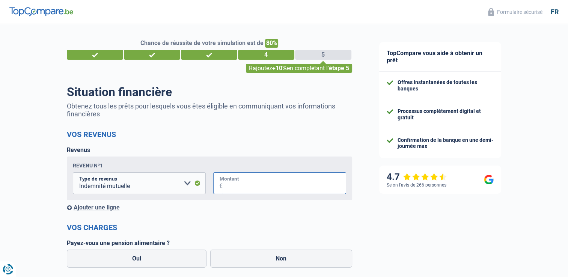
click at [258, 181] on input "Montant" at bounding box center [285, 183] width 124 height 22
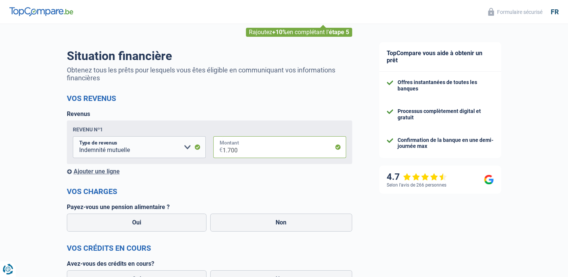
scroll to position [44, 0]
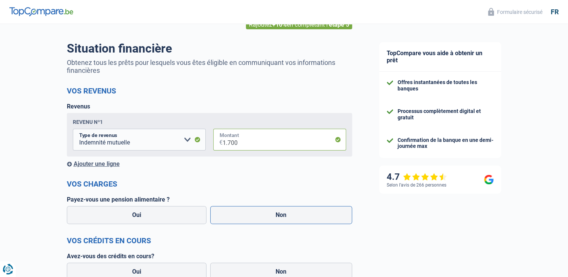
type input "1.700"
click at [265, 213] on label "Non" at bounding box center [281, 215] width 142 height 18
click at [265, 213] on input "Non" at bounding box center [281, 215] width 142 height 18
radio input "true"
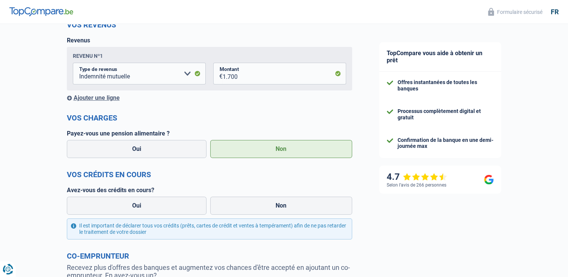
scroll to position [111, 0]
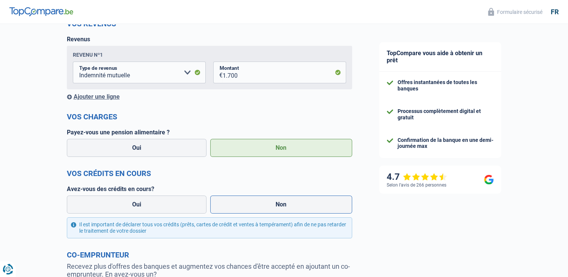
click at [300, 205] on label "Non" at bounding box center [281, 205] width 142 height 18
click at [300, 205] on input "Non" at bounding box center [281, 205] width 142 height 18
radio input "true"
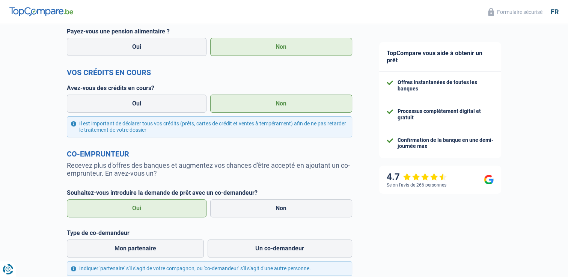
scroll to position [213, 0]
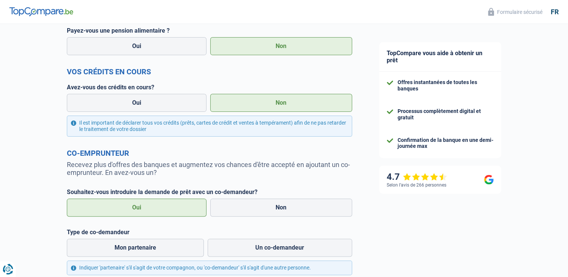
click at [300, 205] on label "Non" at bounding box center [281, 208] width 142 height 18
click at [300, 205] on input "Non" at bounding box center [281, 208] width 142 height 18
radio input "true"
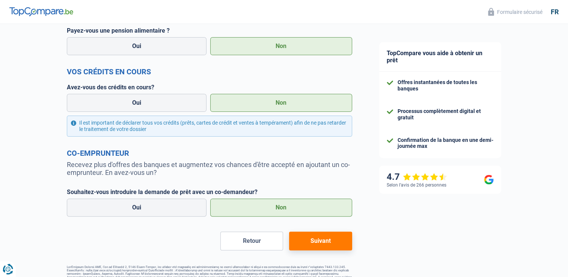
click at [318, 241] on button "Suivant" at bounding box center [320, 241] width 63 height 19
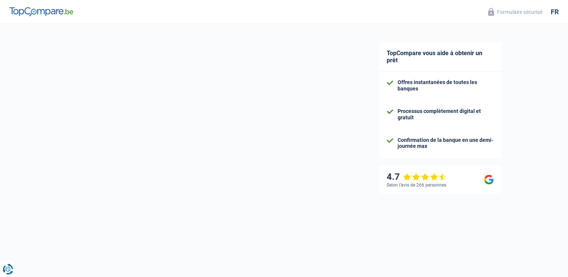
select select "120"
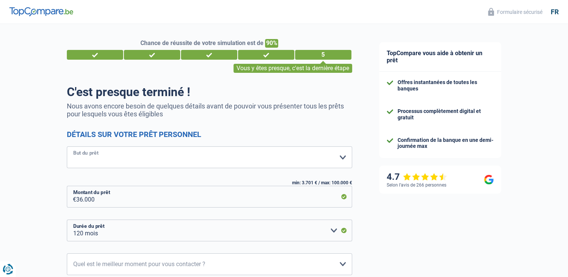
click at [329, 158] on select "Confort maison: meubles, textile, peinture, électroménager, outillage non-profe…" at bounding box center [209, 157] width 285 height 22
select select "car"
click at [67, 147] on select "Confort maison: meubles, textile, peinture, électroménager, outillage non-profe…" at bounding box center [209, 157] width 285 height 22
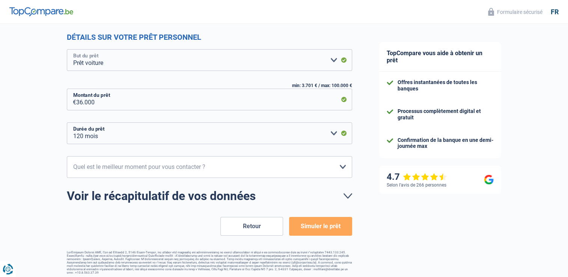
scroll to position [98, 0]
click at [306, 226] on button "Simuler le prêt" at bounding box center [320, 226] width 63 height 19
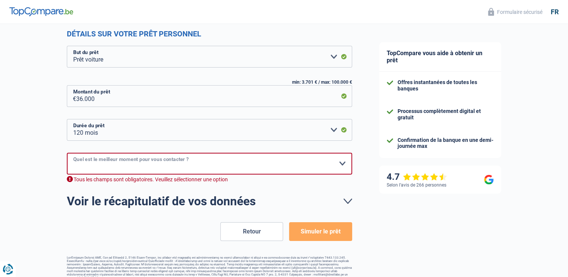
click at [249, 161] on select "10h-12h 12h-14h 14h-16h 16h-18h Veuillez sélectionner une option" at bounding box center [209, 164] width 285 height 22
select select "16-18"
click at [67, 153] on select "10h-12h 12h-14h 14h-16h 16h-18h Veuillez sélectionner une option" at bounding box center [209, 164] width 285 height 22
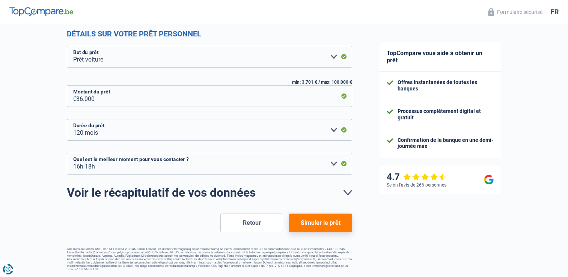
click at [313, 222] on button "Simuler le prêt" at bounding box center [320, 223] width 63 height 19
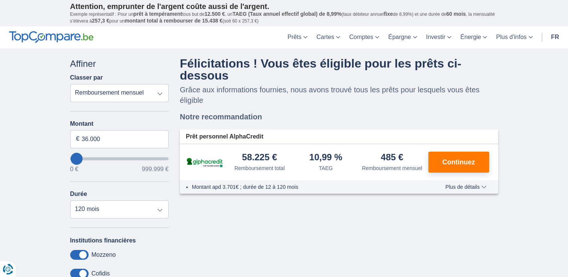
type input "31.000"
type input "31000"
type input "28.000"
type input "28000"
type input "24.000"
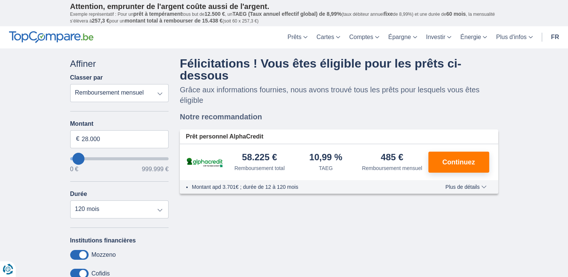
type input "24000"
type input "21.000"
type input "17000"
type input "17.000"
select select "84"
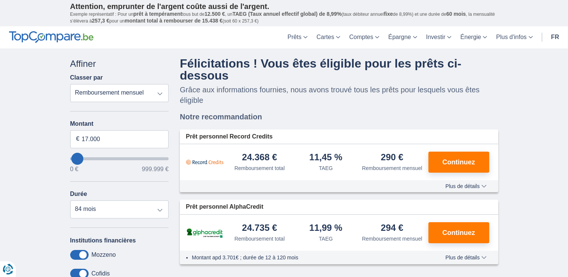
type input "38.000"
type input "38000"
select select "120"
type input "42.000"
type input "42000"
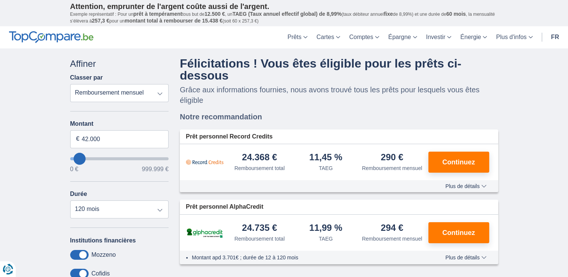
type input "45.000"
type input "49000"
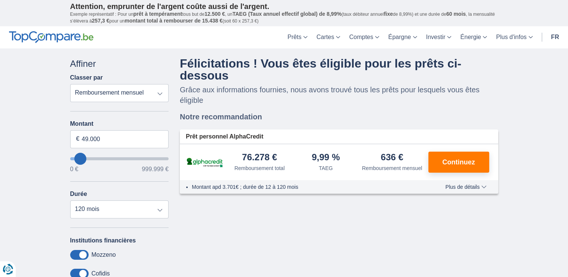
click at [76, 159] on input "wantToBorrow" at bounding box center [119, 158] width 99 height 3
type input "56.000"
type input "56000"
type input "52.000"
type input "52000"
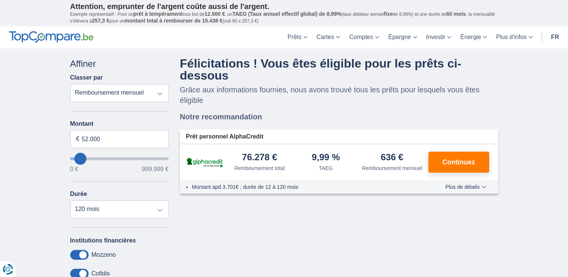
type input "49.000"
type input "45000"
click at [75, 157] on input "wantToBorrow" at bounding box center [119, 158] width 99 height 3
type input "0"
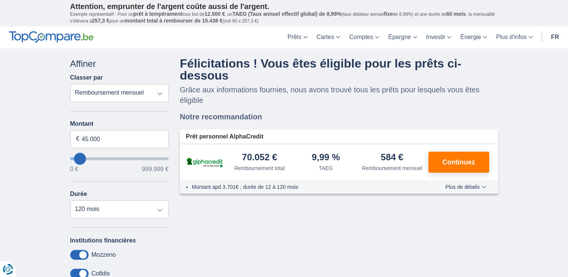
select select "12"
type input "0"
click at [72, 157] on input "wantToBorrow" at bounding box center [119, 158] width 99 height 3
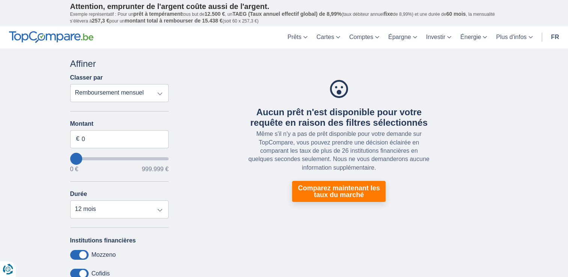
click at [78, 158] on input "wantToBorrow" at bounding box center [119, 158] width 99 height 3
type input "35.000"
type input "35000"
type input "38.000"
type input "38000"
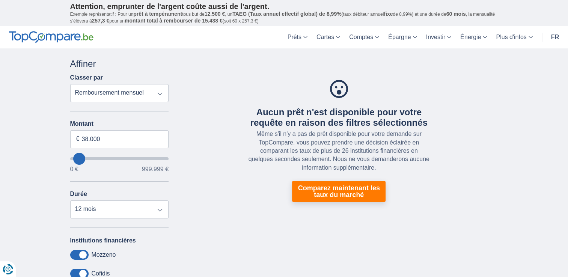
type input "42.000"
type input "45000"
type input "45.000"
select select "120"
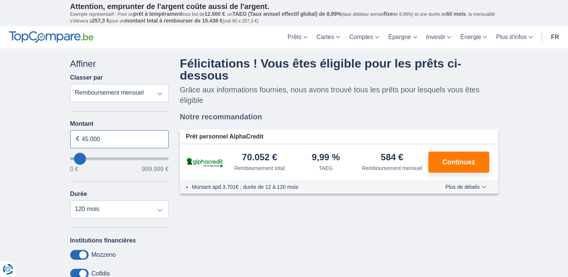
click at [109, 137] on input "45.000" at bounding box center [119, 139] width 99 height 18
type input "4"
type input "35.000"
type input "35000"
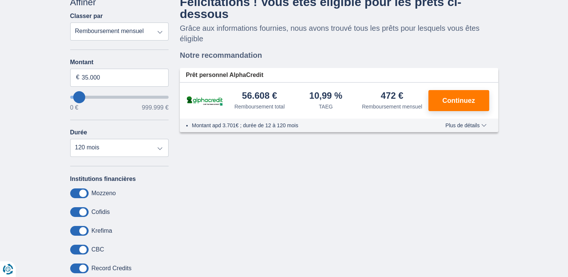
scroll to position [61, 0]
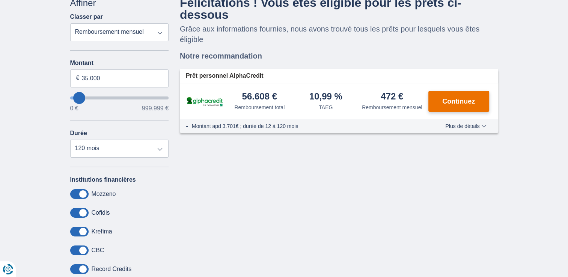
click at [469, 104] on span "Continuez" at bounding box center [458, 101] width 33 height 7
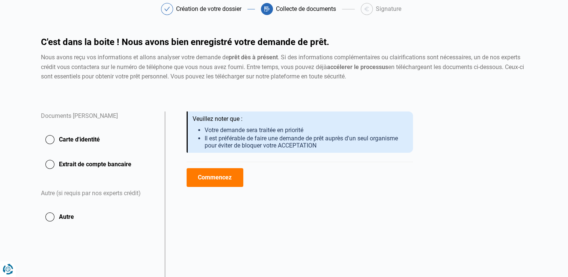
scroll to position [38, 0]
click at [51, 141] on button "Carte d'identité" at bounding box center [98, 139] width 115 height 19
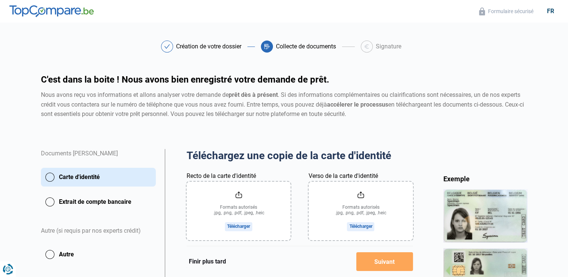
click at [233, 228] on input "Recto de la carte d'identité" at bounding box center [239, 211] width 104 height 59
click at [252, 225] on input "Recto de la carte d'identité" at bounding box center [239, 211] width 104 height 59
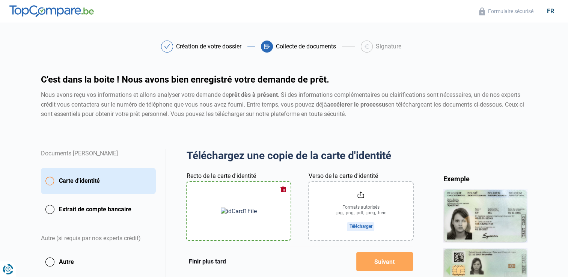
click at [371, 223] on input "Verso de la carte d'identité" at bounding box center [361, 211] width 104 height 59
click at [359, 227] on input "Verso de la carte d'identité" at bounding box center [361, 211] width 104 height 59
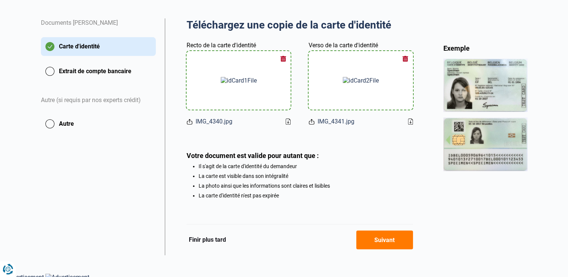
scroll to position [135, 0]
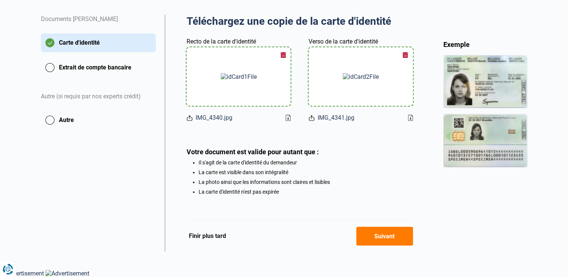
click at [388, 235] on button "Suivant" at bounding box center [384, 236] width 57 height 19
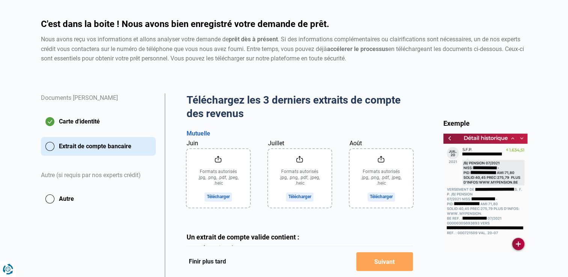
scroll to position [56, 0]
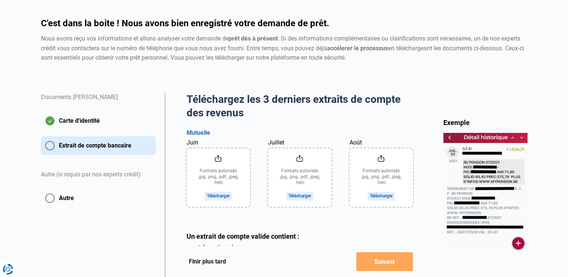
click at [220, 199] on input "Juin" at bounding box center [218, 177] width 63 height 59
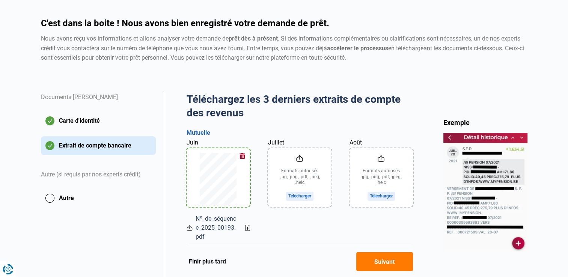
click at [249, 229] on icon at bounding box center [247, 228] width 5 height 6
click at [306, 195] on input "Juillet" at bounding box center [299, 177] width 63 height 59
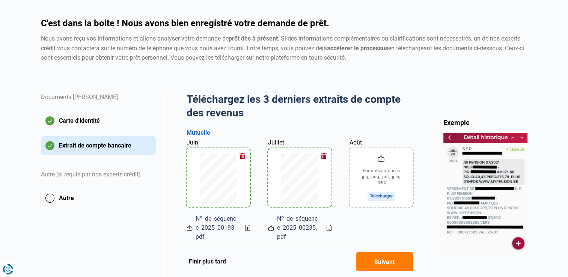
click at [377, 198] on input "Août" at bounding box center [381, 177] width 63 height 59
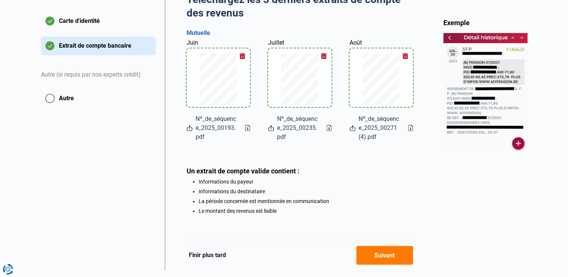
scroll to position [176, 0]
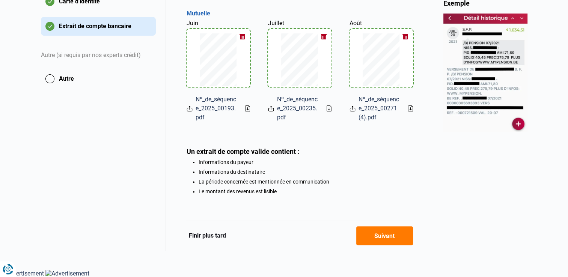
click at [374, 243] on button "Suivant" at bounding box center [384, 235] width 57 height 19
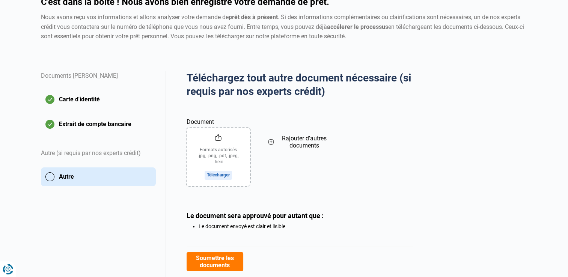
scroll to position [78, 0]
click at [207, 176] on input "Document" at bounding box center [218, 156] width 63 height 59
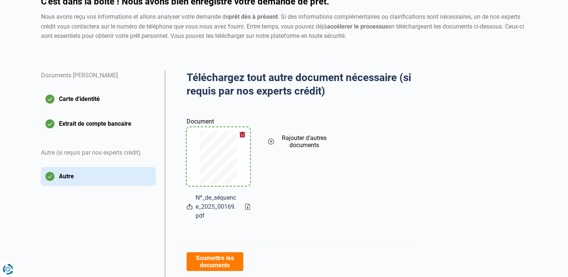
click at [248, 207] on icon at bounding box center [248, 207] width 2 height 3
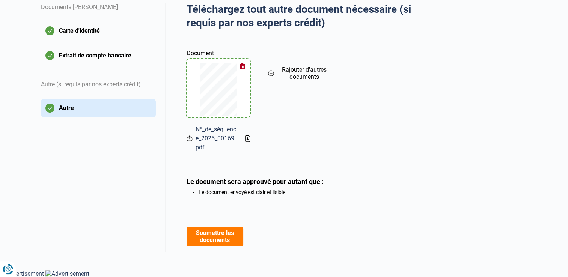
click at [219, 236] on button "Soumettre les documents" at bounding box center [215, 236] width 57 height 19
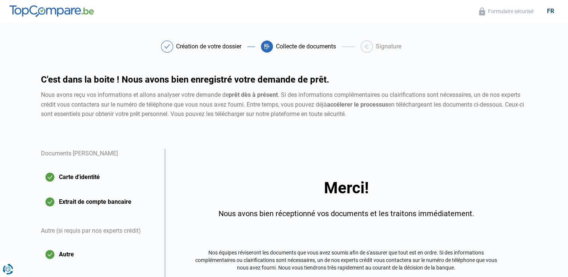
scroll to position [84, 0]
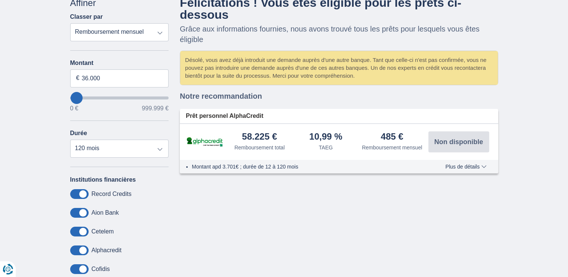
scroll to position [61, 0]
click at [141, 153] on select "12 mois 18 mois 24 mois 30 mois 36 mois 42 mois 48 mois 60 mois 72 mois 84 mois…" at bounding box center [119, 149] width 99 height 18
click at [70, 140] on select "12 mois 18 mois 24 mois 30 mois 36 mois 42 mois 48 mois 60 mois 72 mois 84 mois…" at bounding box center [119, 149] width 99 height 18
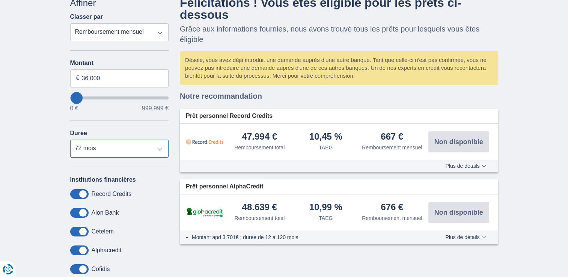
click at [152, 152] on select "12 mois 18 mois 24 mois 30 mois 36 mois 42 mois 48 mois 60 mois 72 mois 84 mois…" at bounding box center [119, 149] width 99 height 18
click at [70, 140] on select "12 mois 18 mois 24 mois 30 mois 36 mois 42 mois 48 mois 60 mois 72 mois 84 mois…" at bounding box center [119, 149] width 99 height 18
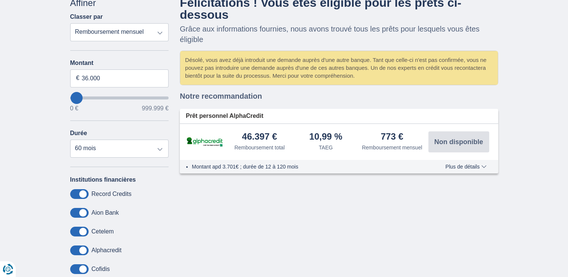
click at [125, 158] on div "Annuler Filtres Affiner Classer par Remboursement total TAEG Remboursement mens…" at bounding box center [119, 146] width 99 height 299
click at [127, 151] on select "12 mois 18 mois 24 mois 30 mois 36 mois 42 mois 48 mois 60 mois 72 mois 84 mois…" at bounding box center [119, 149] width 99 height 18
select select "120"
click at [70, 140] on select "12 mois 18 mois 24 mois 30 mois 36 mois 42 mois 48 mois 60 mois 72 mois 84 mois…" at bounding box center [119, 149] width 99 height 18
